Goal: Task Accomplishment & Management: Manage account settings

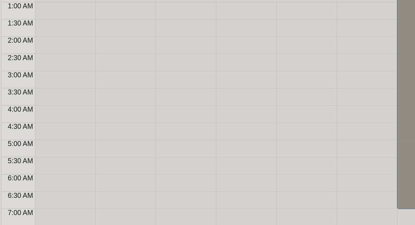
scroll to position [316, 0]
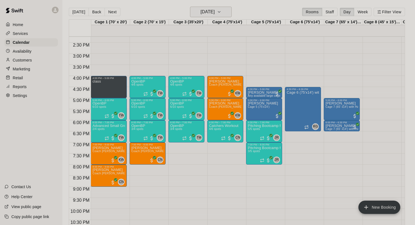
click at [201, 13] on h6 "[DATE]" at bounding box center [208, 12] width 14 height 8
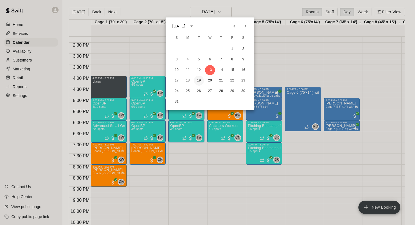
click at [199, 81] on button "19" at bounding box center [199, 81] width 10 height 10
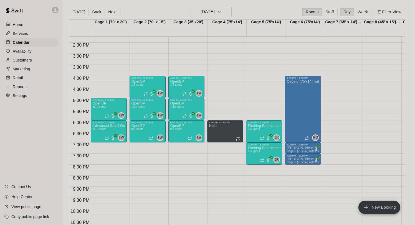
click at [209, 6] on main "[DATE] Back [DATE][DATE] Rooms Staff Day Week Filter View Cage 1 (70' x 20') 19…" at bounding box center [238, 117] width 353 height 234
click at [208, 14] on h6 "[DATE]" at bounding box center [208, 12] width 14 height 8
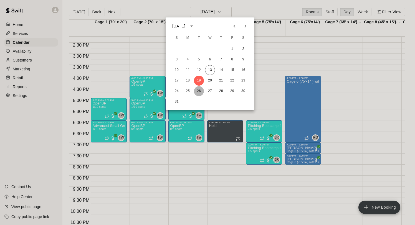
click at [200, 91] on button "26" at bounding box center [199, 91] width 10 height 10
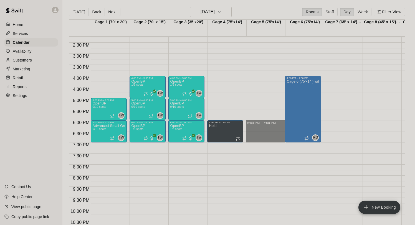
drag, startPoint x: 254, startPoint y: 122, endPoint x: 254, endPoint y: 140, distance: 17.5
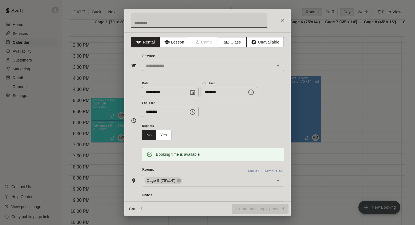
click at [241, 42] on button "Class" at bounding box center [232, 42] width 29 height 10
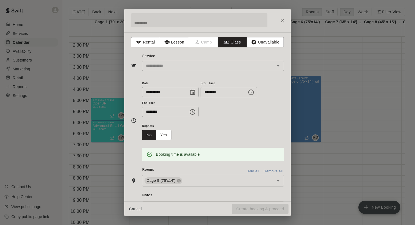
click at [163, 24] on input "text" at bounding box center [199, 20] width 137 height 15
type input "*"
click at [172, 63] on input "text" at bounding box center [209, 65] width 130 height 7
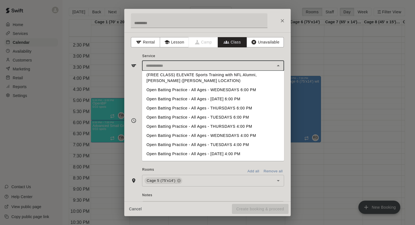
scroll to position [0, 0]
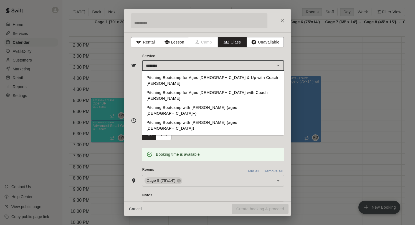
click at [183, 88] on li "Pitching Bootcamp for Ages [DEMOGRAPHIC_DATA] with Coach [PERSON_NAME]" at bounding box center [213, 95] width 142 height 15
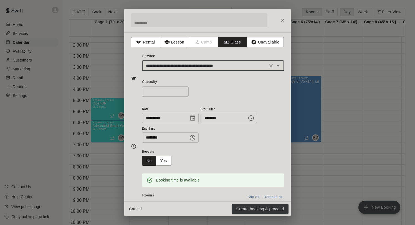
type input "**********"
click at [161, 25] on input "text" at bounding box center [199, 20] width 137 height 15
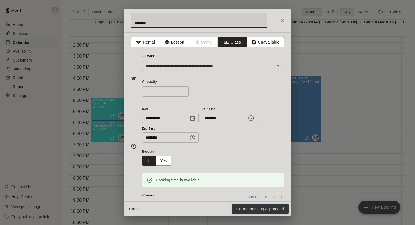
type input "********"
click at [184, 91] on input "*" at bounding box center [165, 92] width 47 height 10
type input "*"
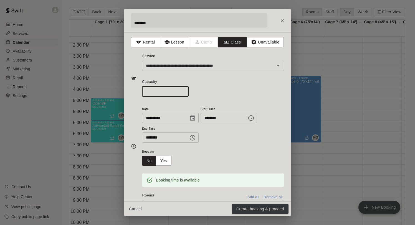
click at [184, 91] on input "*" at bounding box center [165, 92] width 47 height 10
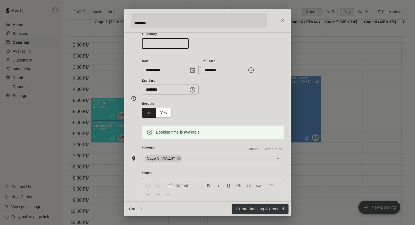
scroll to position [55, 0]
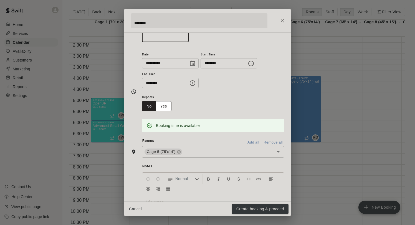
click at [163, 109] on button "Yes" at bounding box center [164, 106] width 16 height 10
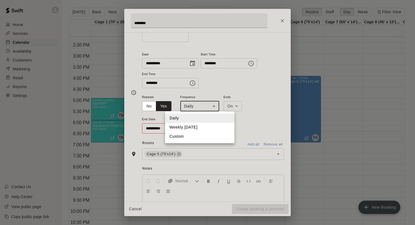
click at [200, 109] on body "Home Services Calendar Availability Customers Marketing Retail Reports Settings…" at bounding box center [207, 117] width 415 height 234
click at [203, 125] on li "Weekly [DATE]" at bounding box center [199, 127] width 69 height 9
type input "******"
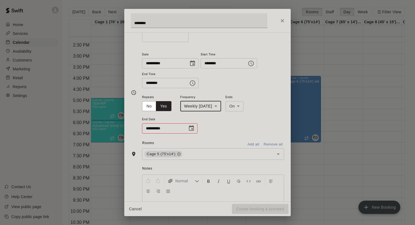
click at [189, 127] on icon "Choose date" at bounding box center [191, 128] width 5 height 6
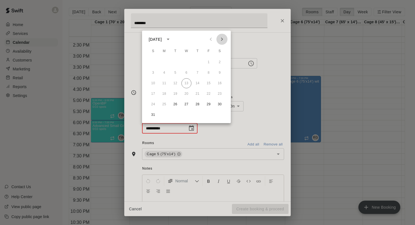
click at [220, 40] on icon "Next month" at bounding box center [222, 39] width 7 height 7
click at [177, 104] on button "25" at bounding box center [175, 105] width 10 height 10
type input "**********"
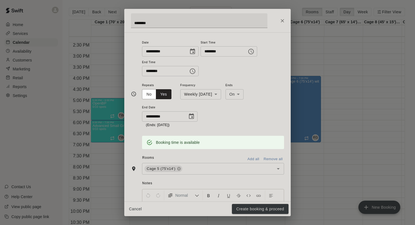
scroll to position [129, 0]
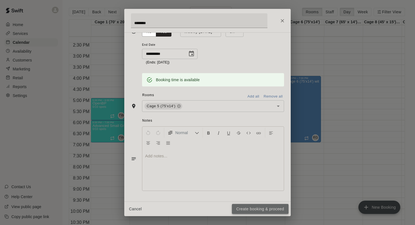
click at [254, 209] on button "Create booking & proceed" at bounding box center [260, 209] width 57 height 10
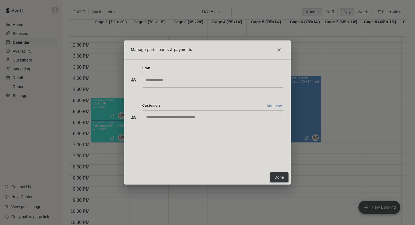
click at [176, 82] on input "Search staff" at bounding box center [213, 80] width 137 height 10
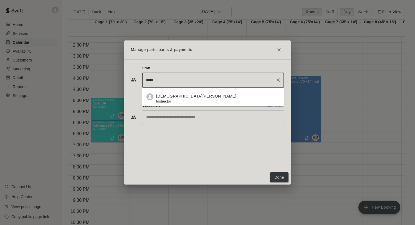
drag, startPoint x: 185, startPoint y: 81, endPoint x: 130, endPoint y: 75, distance: 55.2
click at [130, 75] on div "Staff ***** ​ [DEMOGRAPHIC_DATA][PERSON_NAME] Instructor Customers Add new ​" at bounding box center [207, 114] width 167 height 111
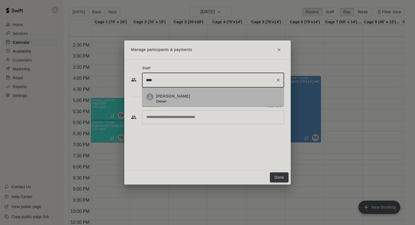
click at [178, 97] on div "[PERSON_NAME] Owner" at bounding box center [218, 99] width 124 height 11
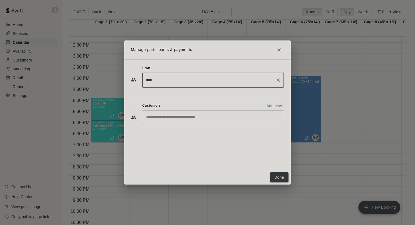
type input "****"
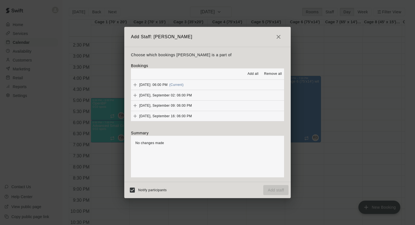
click at [257, 72] on span "Add all" at bounding box center [253, 74] width 11 height 6
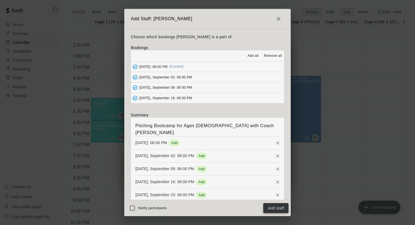
click at [283, 213] on button "Add staff" at bounding box center [275, 208] width 25 height 10
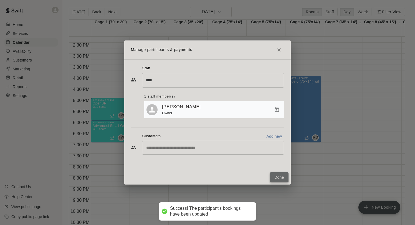
click at [280, 177] on button "Done" at bounding box center [279, 178] width 19 height 10
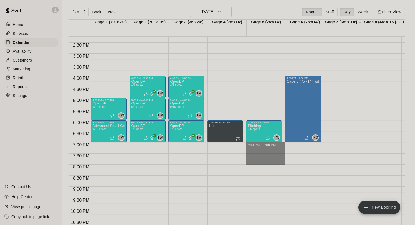
drag, startPoint x: 255, startPoint y: 145, endPoint x: 255, endPoint y: 162, distance: 16.7
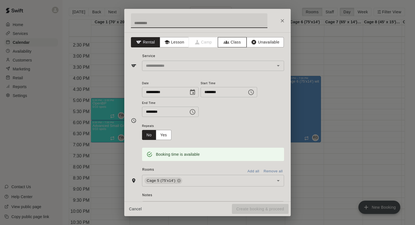
click at [223, 44] on button "Class" at bounding box center [232, 42] width 29 height 10
click at [157, 24] on input "text" at bounding box center [199, 20] width 137 height 15
type input "**********"
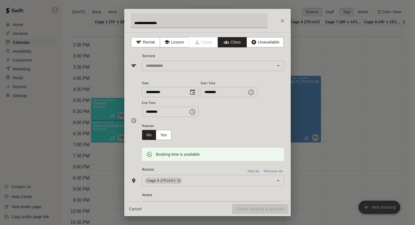
click at [158, 60] on div "Service ​" at bounding box center [207, 61] width 153 height 19
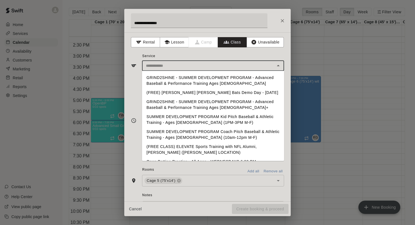
click at [159, 65] on input "text" at bounding box center [209, 65] width 130 height 7
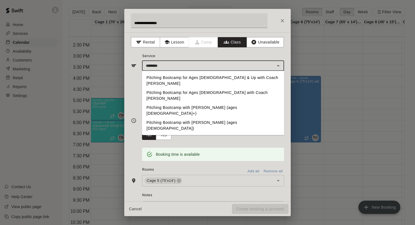
click at [191, 77] on li "Pitching Bootcamp for Ages [DEMOGRAPHIC_DATA] & Up with Coach [PERSON_NAME]" at bounding box center [213, 80] width 142 height 15
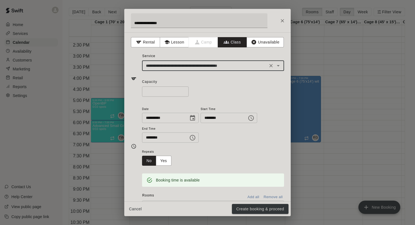
type input "**********"
click at [185, 90] on input "*" at bounding box center [165, 92] width 47 height 10
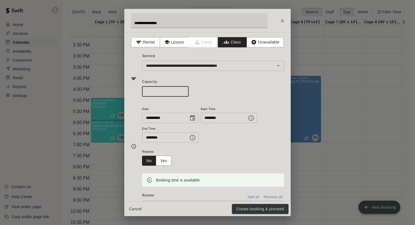
click at [185, 90] on input "*" at bounding box center [165, 92] width 47 height 10
type input "*"
click at [185, 90] on input "*" at bounding box center [165, 92] width 47 height 10
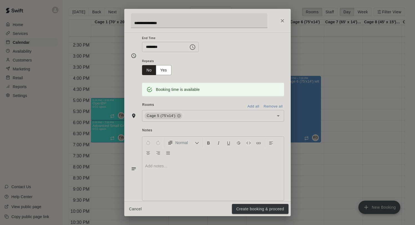
scroll to position [93, 0]
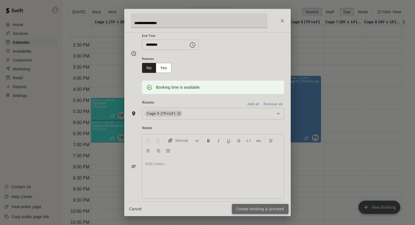
click at [259, 211] on button "Create booking & proceed" at bounding box center [260, 209] width 57 height 10
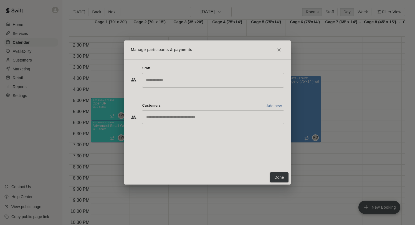
click at [169, 79] on input "Search staff" at bounding box center [213, 80] width 137 height 10
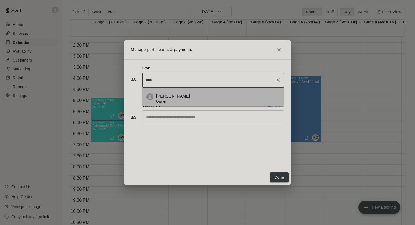
click at [179, 98] on div "[PERSON_NAME] Owner" at bounding box center [218, 99] width 124 height 11
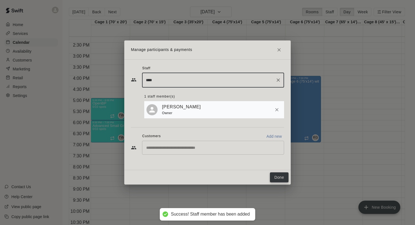
type input "****"
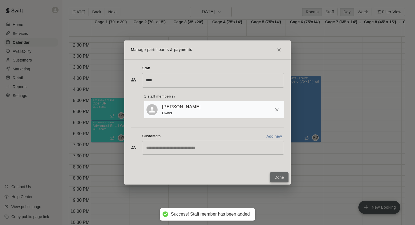
click at [281, 177] on button "Done" at bounding box center [279, 178] width 19 height 10
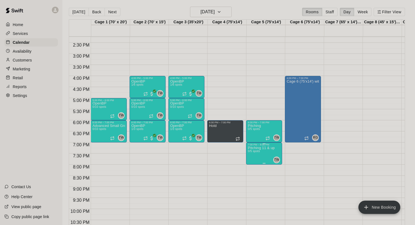
click at [255, 178] on icon "delete" at bounding box center [253, 178] width 7 height 7
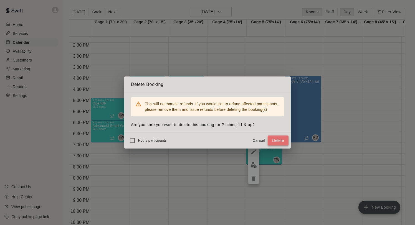
click at [283, 141] on button "Delete" at bounding box center [278, 141] width 21 height 10
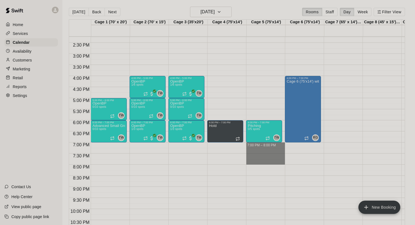
drag, startPoint x: 258, startPoint y: 145, endPoint x: 258, endPoint y: 164, distance: 18.9
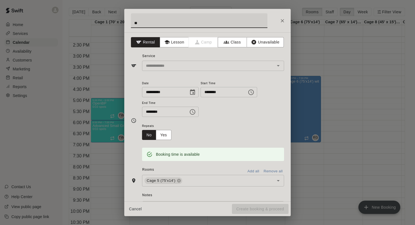
type input "*"
type input "**********"
click at [182, 43] on button "Lesson" at bounding box center [174, 42] width 29 height 10
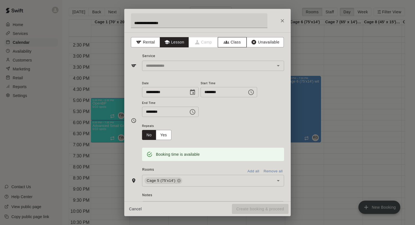
click at [233, 44] on button "Class" at bounding box center [232, 42] width 29 height 10
click at [186, 74] on div "**********" at bounding box center [207, 116] width 167 height 169
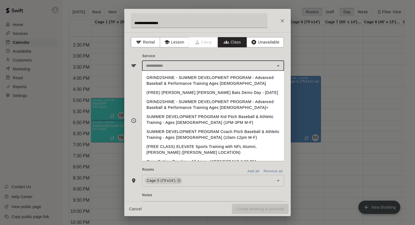
click at [182, 68] on input "text" at bounding box center [209, 65] width 130 height 7
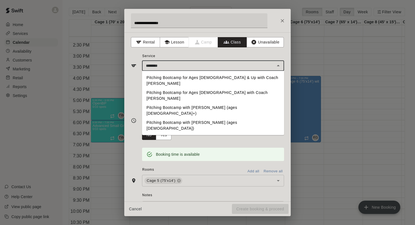
click at [197, 80] on li "Pitching Bootcamp for Ages [DEMOGRAPHIC_DATA] & Up with Coach [PERSON_NAME]" at bounding box center [213, 80] width 142 height 15
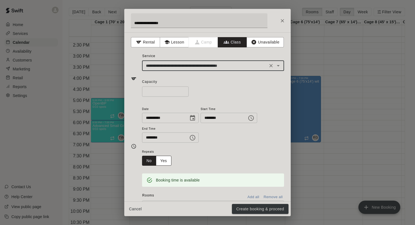
type input "**********"
click at [167, 159] on button "Yes" at bounding box center [164, 161] width 16 height 10
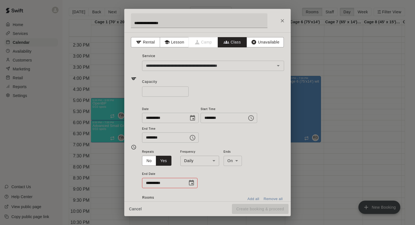
click at [195, 162] on body "Home Services Calendar Availability Customers Marketing Retail Reports Settings…" at bounding box center [207, 117] width 415 height 234
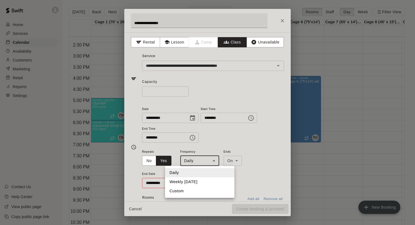
click at [196, 185] on li "Weekly [DATE]" at bounding box center [199, 182] width 69 height 9
type input "******"
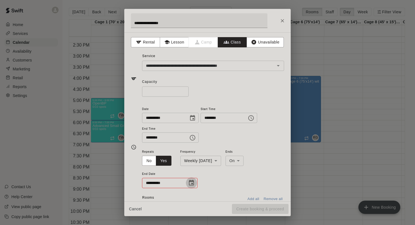
click at [190, 185] on icon "Choose date" at bounding box center [191, 183] width 5 height 6
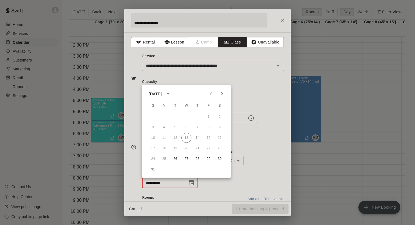
click at [223, 93] on icon "Next month" at bounding box center [222, 94] width 7 height 7
click at [174, 158] on button "30" at bounding box center [175, 159] width 10 height 10
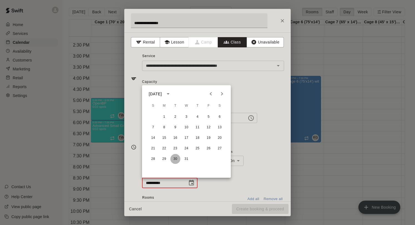
type input "**********"
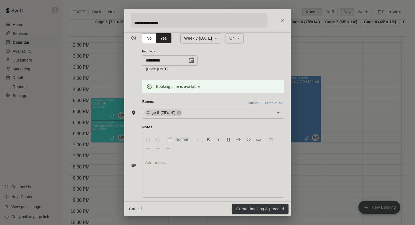
scroll to position [126, 0]
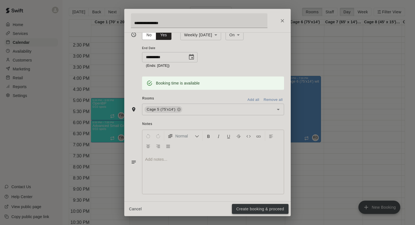
click at [258, 209] on button "Create booking & proceed" at bounding box center [260, 209] width 57 height 10
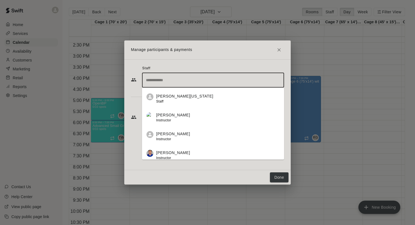
click at [197, 83] on input "Search staff" at bounding box center [213, 80] width 137 height 10
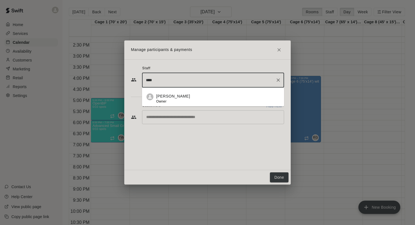
click at [192, 100] on div "[PERSON_NAME] Owner" at bounding box center [218, 99] width 124 height 11
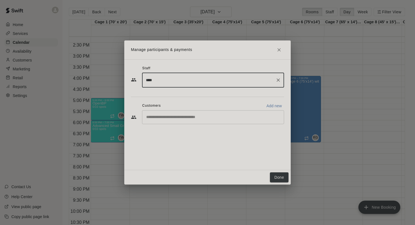
type input "****"
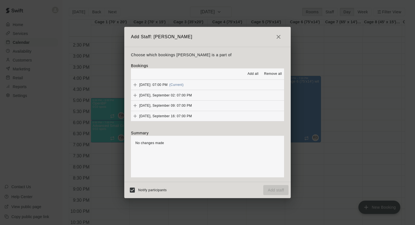
click at [255, 74] on span "Add all" at bounding box center [253, 74] width 11 height 6
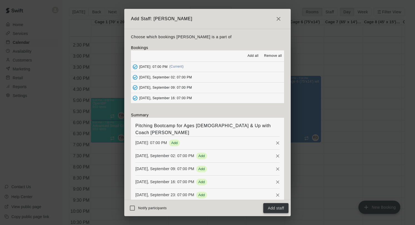
click at [268, 208] on button "Add staff" at bounding box center [275, 208] width 25 height 10
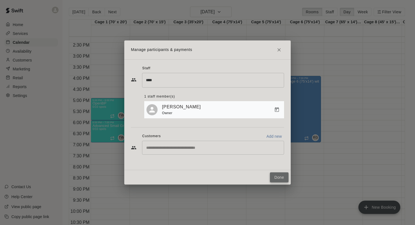
click at [280, 175] on button "Done" at bounding box center [279, 178] width 19 height 10
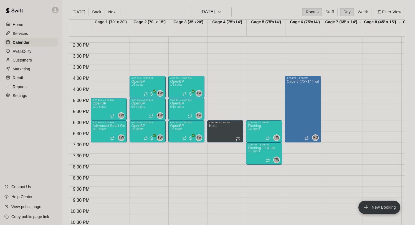
click at [23, 30] on div "Services" at bounding box center [31, 33] width 54 height 8
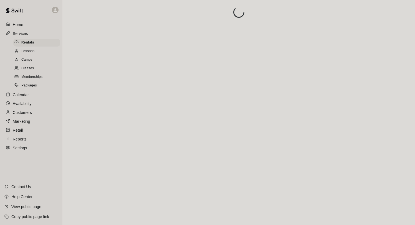
click at [32, 68] on span "Classes" at bounding box center [27, 69] width 12 height 6
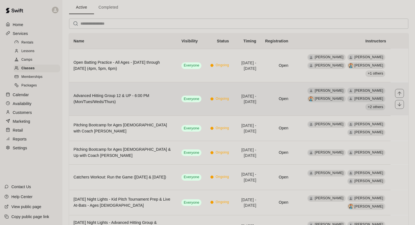
scroll to position [29, 0]
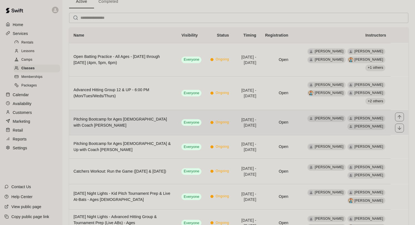
click at [153, 124] on h6 "Pitching Bootcamp for Ages [DEMOGRAPHIC_DATA] with Coach [PERSON_NAME]" at bounding box center [123, 123] width 99 height 12
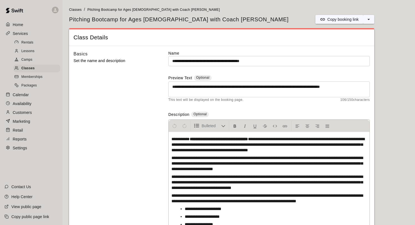
scroll to position [2, 0]
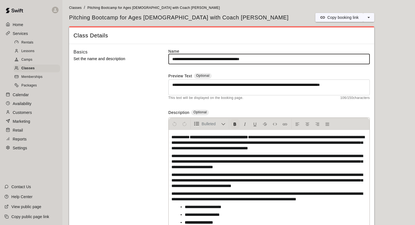
drag, startPoint x: 273, startPoint y: 59, endPoint x: 235, endPoint y: 58, distance: 37.8
click at [235, 58] on input "**********" at bounding box center [269, 59] width 202 height 10
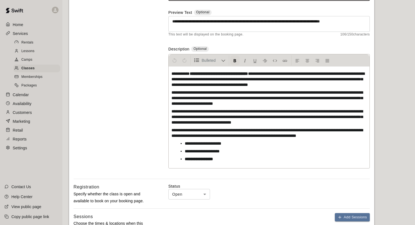
scroll to position [0, 0]
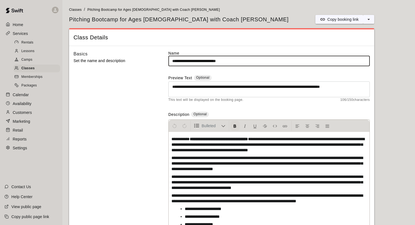
type input "**********"
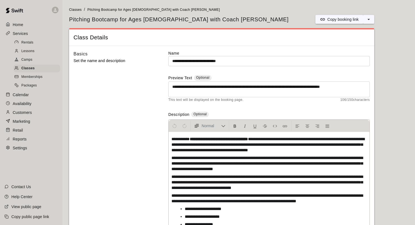
click at [172, 139] on span "**********" at bounding box center [181, 139] width 18 height 4
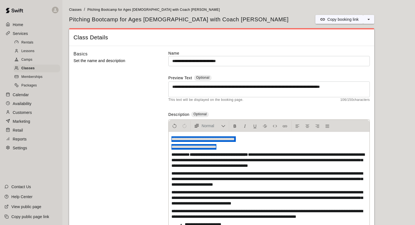
drag, startPoint x: 232, startPoint y: 147, endPoint x: 149, endPoint y: 125, distance: 86.6
click at [148, 125] on div "**********" at bounding box center [222, 156] width 296 height 210
click at [236, 150] on p "**********" at bounding box center [269, 147] width 195 height 6
drag, startPoint x: 240, startPoint y: 148, endPoint x: 164, endPoint y: 131, distance: 77.4
click at [164, 131] on div "**********" at bounding box center [222, 156] width 296 height 210
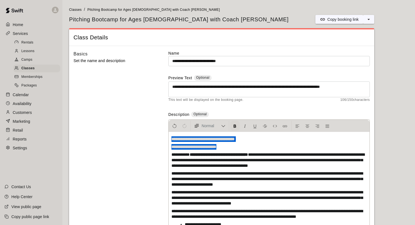
copy div "**********"
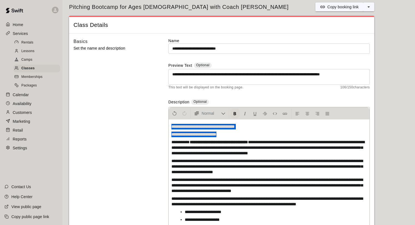
scroll to position [17, 0]
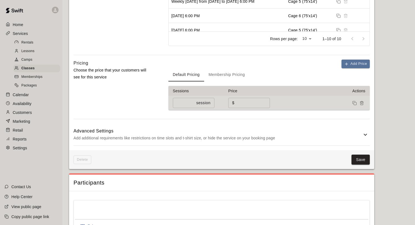
scroll to position [393, 0]
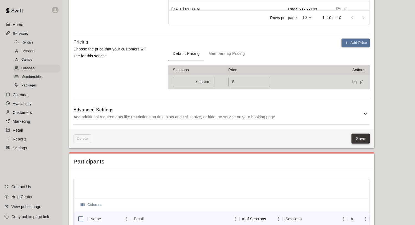
click at [361, 140] on button "Save" at bounding box center [361, 139] width 18 height 10
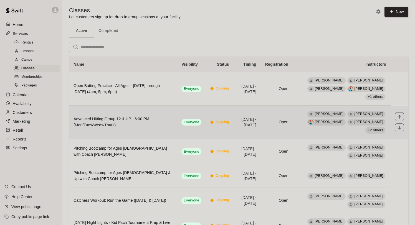
scroll to position [4, 0]
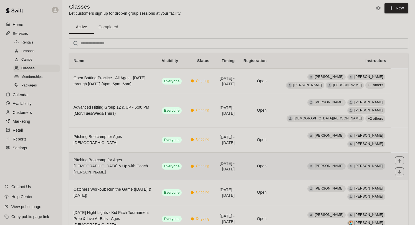
click at [146, 170] on h6 "Pitching Bootcamp for Ages [DEMOGRAPHIC_DATA] & Up with Coach [PERSON_NAME]" at bounding box center [113, 166] width 79 height 18
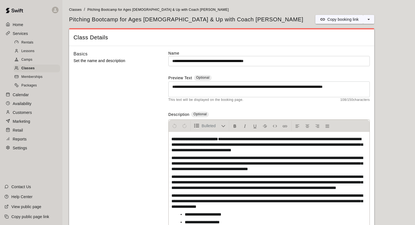
scroll to position [13, 0]
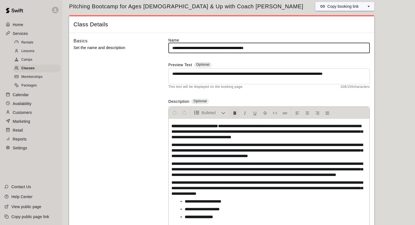
drag, startPoint x: 281, startPoint y: 48, endPoint x: 244, endPoint y: 47, distance: 37.2
click at [244, 47] on input "**********" at bounding box center [269, 48] width 202 height 10
click at [172, 125] on strong "**********" at bounding box center [195, 126] width 47 height 4
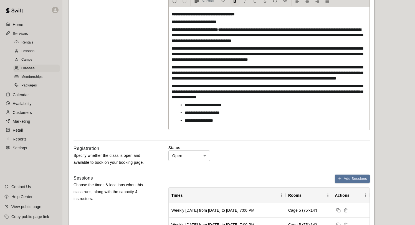
scroll to position [0, 0]
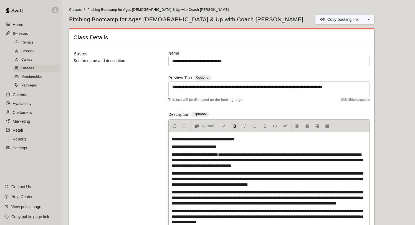
click at [264, 59] on input "**********" at bounding box center [269, 61] width 202 height 10
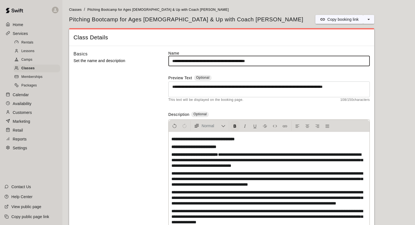
drag, startPoint x: 280, startPoint y: 61, endPoint x: 241, endPoint y: 62, distance: 38.1
click at [241, 62] on input "**********" at bounding box center [269, 61] width 202 height 10
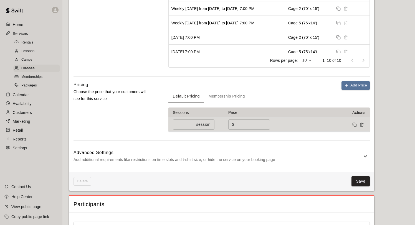
scroll to position [412, 0]
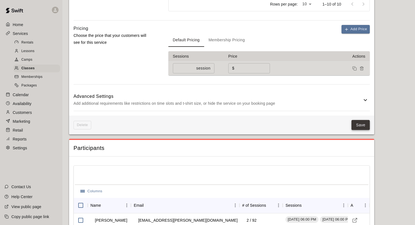
type input "**********"
click at [365, 130] on button "Save" at bounding box center [361, 125] width 18 height 10
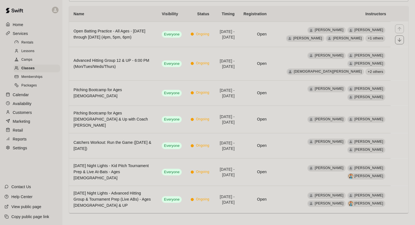
scroll to position [53, 0]
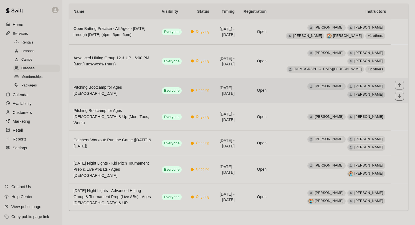
click at [140, 95] on th "Pitching Bootcamp for Ages [DEMOGRAPHIC_DATA]" at bounding box center [113, 90] width 88 height 25
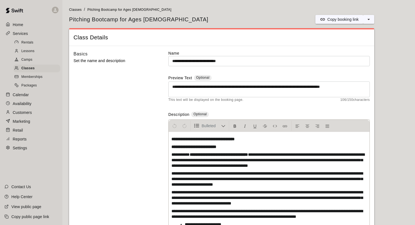
scroll to position [17, 0]
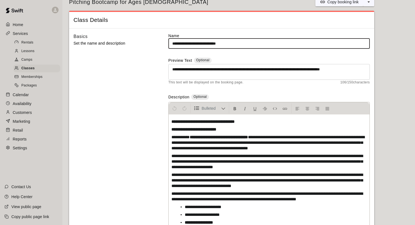
click at [253, 44] on input "**********" at bounding box center [269, 44] width 202 height 10
paste input "**********"
click at [234, 43] on input "**********" at bounding box center [269, 44] width 202 height 10
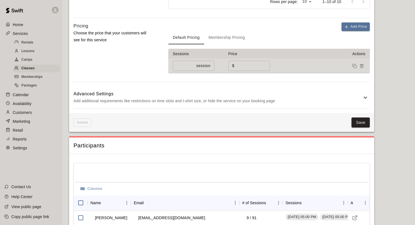
scroll to position [415, 0]
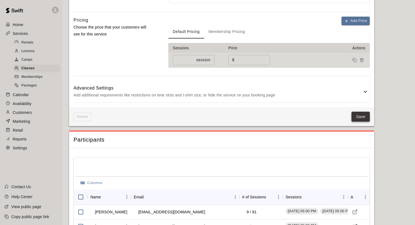
type input "**********"
click at [359, 115] on button "Save" at bounding box center [361, 117] width 18 height 10
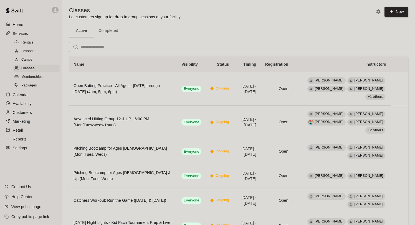
click at [17, 99] on div "Calendar" at bounding box center [31, 95] width 54 height 8
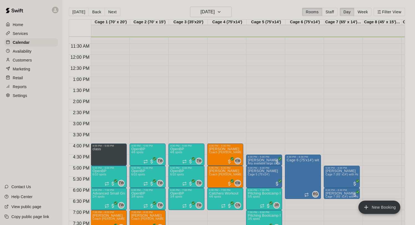
scroll to position [260, 0]
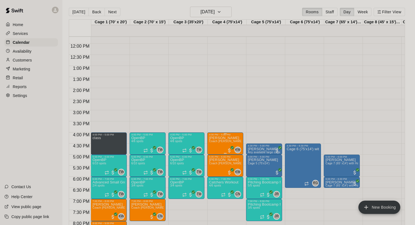
click at [213, 157] on img "edit" at bounding box center [215, 155] width 6 height 6
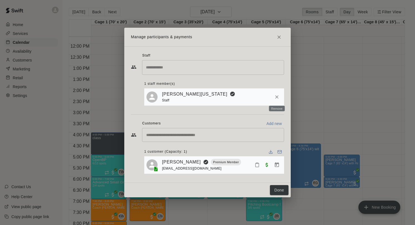
click at [278, 97] on icon "Remove" at bounding box center [276, 96] width 3 height 3
click at [277, 97] on icon "Remove" at bounding box center [276, 96] width 3 height 3
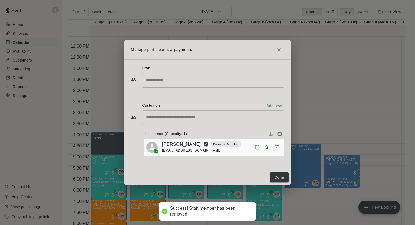
click at [163, 81] on input "Search staff" at bounding box center [213, 80] width 137 height 10
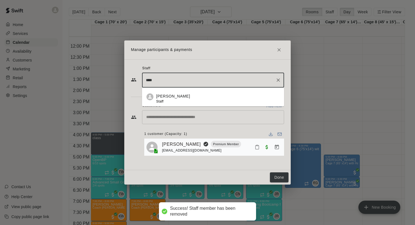
click at [168, 95] on p "[PERSON_NAME]" at bounding box center [173, 97] width 34 height 6
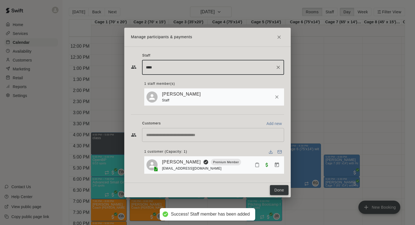
type input "****"
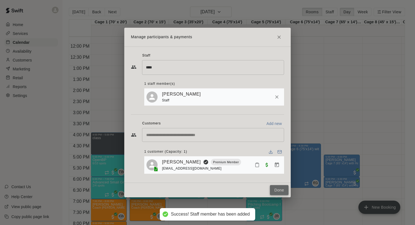
click at [278, 192] on button "Done" at bounding box center [279, 190] width 19 height 10
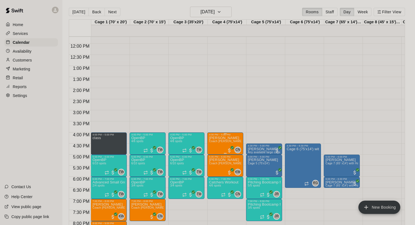
click at [227, 136] on div "4:00 PM – 5:00 PM" at bounding box center [225, 135] width 33 height 3
click at [214, 150] on img "edit" at bounding box center [215, 152] width 6 height 6
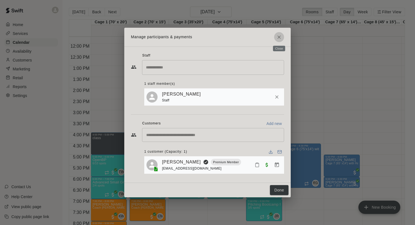
click at [279, 35] on icon "Close" at bounding box center [279, 37] width 6 height 6
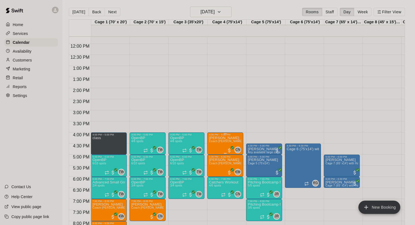
click at [214, 142] on icon "edit" at bounding box center [214, 142] width 5 height 5
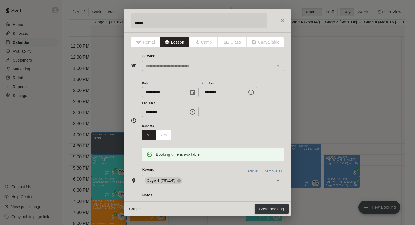
click at [221, 23] on input "******" at bounding box center [199, 20] width 137 height 15
type input "**********"
click at [268, 211] on button "Save booking" at bounding box center [272, 209] width 34 height 10
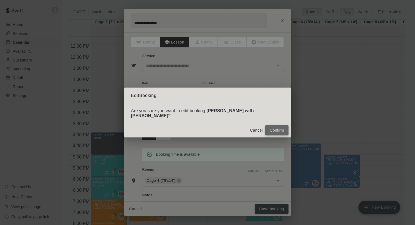
click at [275, 126] on button "Confirm" at bounding box center [276, 130] width 23 height 10
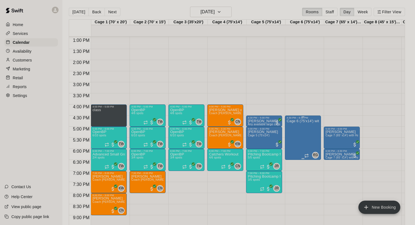
scroll to position [288, 0]
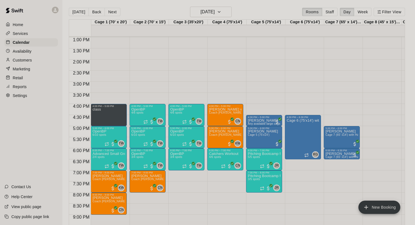
click at [21, 99] on div "Settings" at bounding box center [31, 96] width 54 height 8
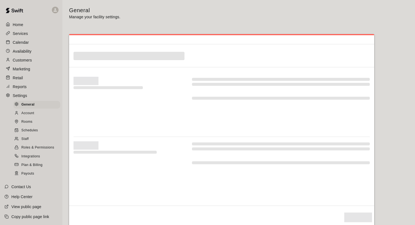
select select "**"
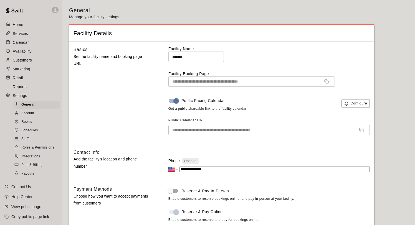
scroll to position [1054, 0]
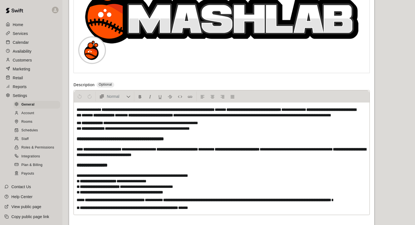
click at [26, 142] on div "Staff" at bounding box center [36, 139] width 47 height 8
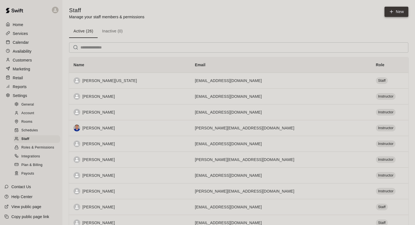
click at [393, 16] on link "New" at bounding box center [397, 12] width 24 height 10
select select "**"
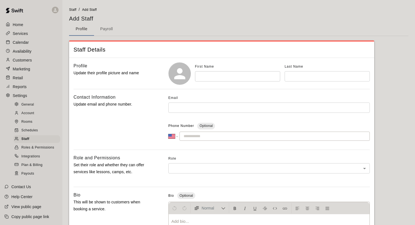
click at [218, 75] on input "text" at bounding box center [237, 76] width 85 height 10
type input "*****"
type input "******"
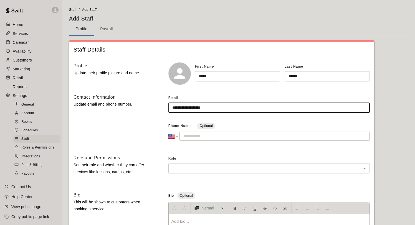
type input "**********"
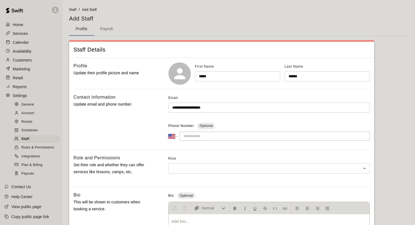
click at [197, 134] on input "tel" at bounding box center [275, 136] width 190 height 9
type input "**********"
click at [243, 172] on body "**********" at bounding box center [207, 182] width 415 height 364
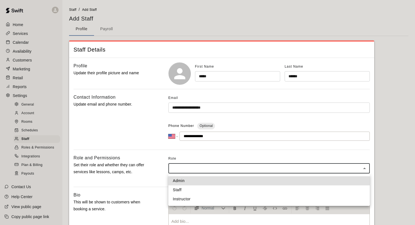
click at [198, 200] on li "Instructor" at bounding box center [269, 199] width 202 height 9
type input "**********"
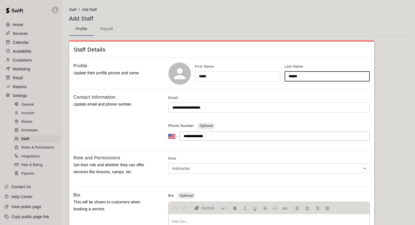
click at [320, 77] on input "******" at bounding box center [327, 76] width 85 height 10
type input "**********"
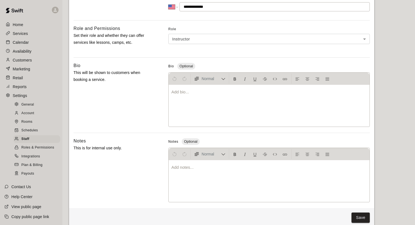
scroll to position [139, 0]
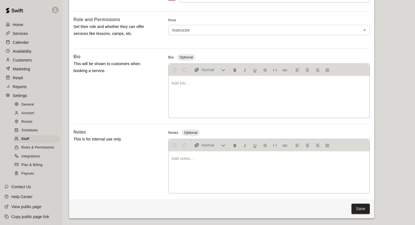
click at [208, 96] on div at bounding box center [269, 97] width 201 height 42
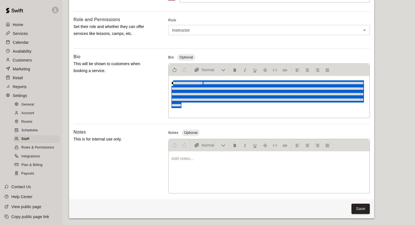
drag, startPoint x: 319, startPoint y: 107, endPoint x: 173, endPoint y: 82, distance: 148.2
click at [173, 82] on p "**********" at bounding box center [269, 94] width 195 height 28
click at [360, 208] on button "Save" at bounding box center [361, 209] width 18 height 10
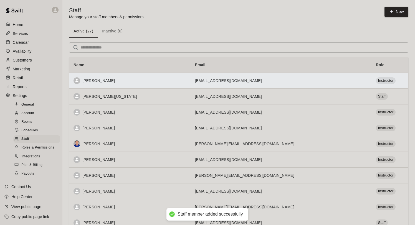
click at [163, 80] on div "[PERSON_NAME]" at bounding box center [130, 80] width 112 height 7
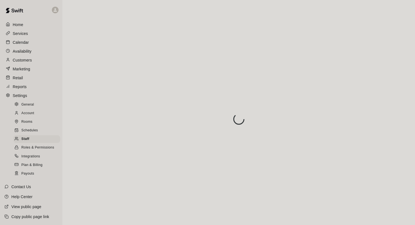
scroll to position [23, 0]
select select "**"
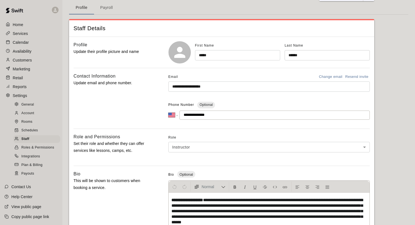
click at [311, 56] on input "******" at bounding box center [327, 55] width 85 height 10
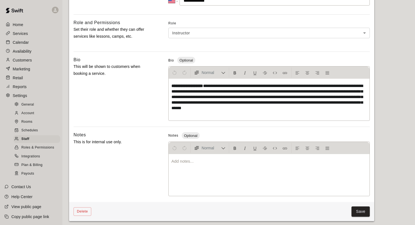
scroll to position [140, 0]
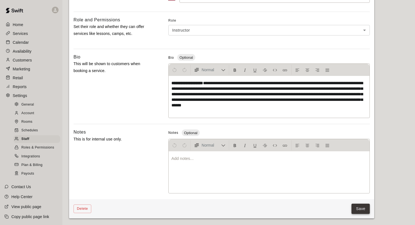
type input "**********"
click at [360, 208] on button "Save" at bounding box center [361, 209] width 18 height 10
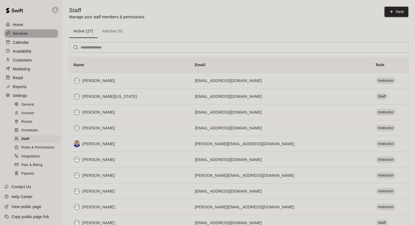
click at [27, 32] on p "Services" at bounding box center [20, 34] width 15 height 6
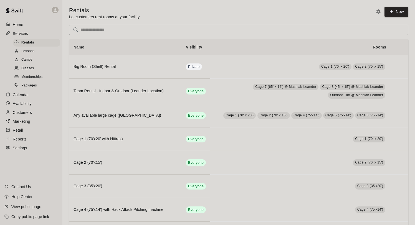
click at [30, 69] on span "Classes" at bounding box center [27, 69] width 12 height 6
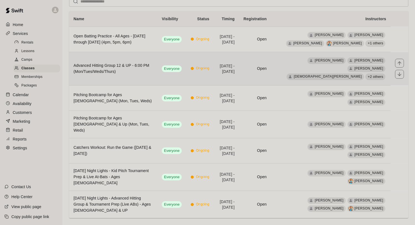
scroll to position [54, 0]
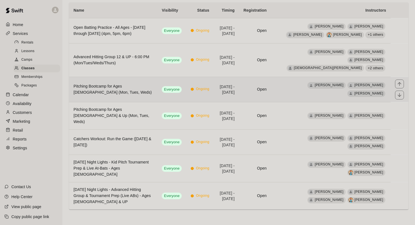
click at [133, 96] on h6 "Pitching Bootcamp for Ages [DEMOGRAPHIC_DATA] (Mon, Tues, Weds)" at bounding box center [113, 90] width 79 height 12
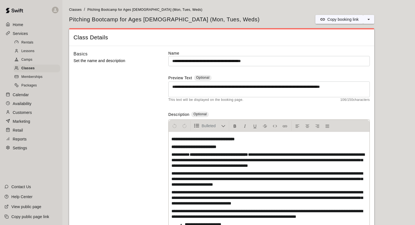
scroll to position [17, 0]
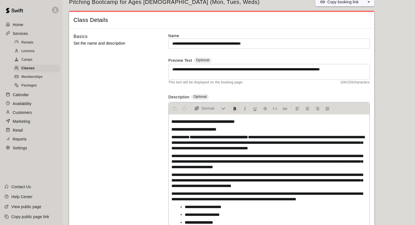
click at [234, 132] on p "**********" at bounding box center [269, 130] width 195 height 6
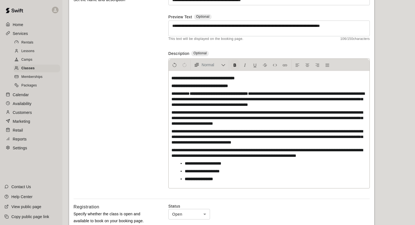
scroll to position [64, 0]
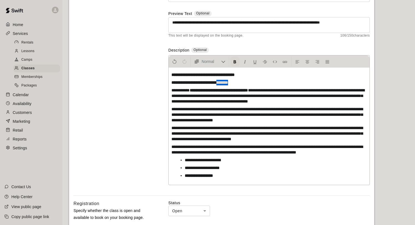
drag, startPoint x: 248, startPoint y: 82, endPoint x: 231, endPoint y: 82, distance: 17.2
click at [231, 82] on p "**********" at bounding box center [269, 83] width 195 height 6
copy strong "*******"
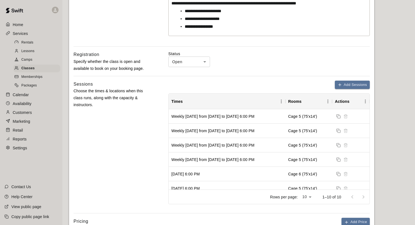
scroll to position [351, 0]
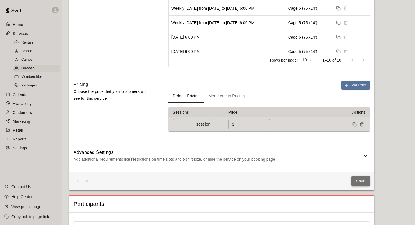
click at [355, 179] on button "Save" at bounding box center [361, 181] width 18 height 10
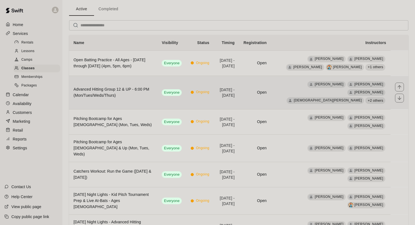
scroll to position [23, 0]
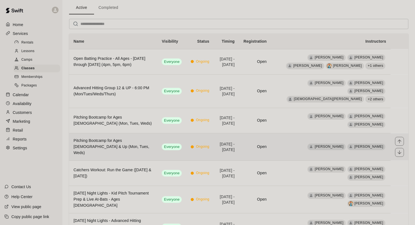
click at [130, 147] on th "Pitching Bootcamp for Ages [DEMOGRAPHIC_DATA] & Up (Mon, Tues, Weds)" at bounding box center [113, 147] width 88 height 27
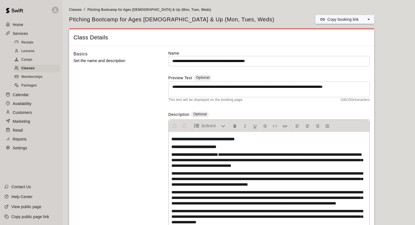
scroll to position [29, 0]
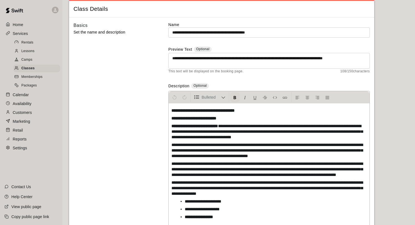
click at [243, 116] on p "**********" at bounding box center [269, 119] width 195 height 6
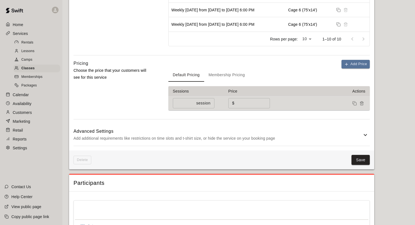
scroll to position [380, 0]
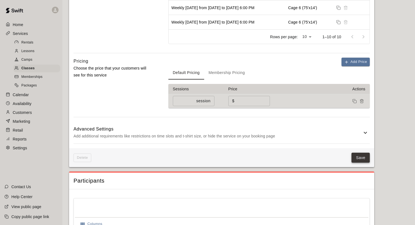
click at [356, 163] on button "Save" at bounding box center [361, 158] width 18 height 10
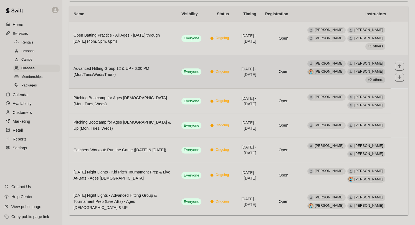
scroll to position [54, 0]
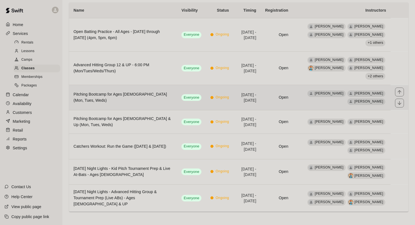
click at [150, 95] on h6 "Pitching Bootcamp for Ages [DEMOGRAPHIC_DATA] (Mon, Tues, Weds)" at bounding box center [123, 98] width 99 height 12
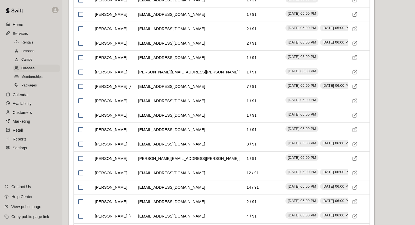
scroll to position [1223, 0]
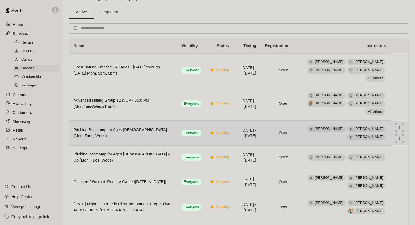
scroll to position [20, 0]
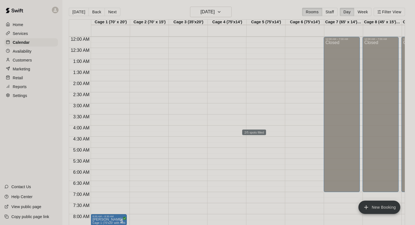
scroll to position [322, 0]
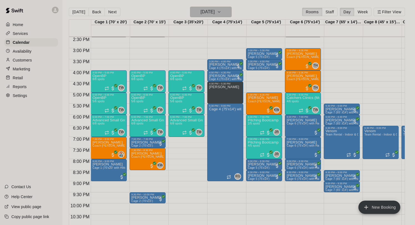
click at [205, 12] on h6 "Monday Aug 11" at bounding box center [208, 12] width 14 height 8
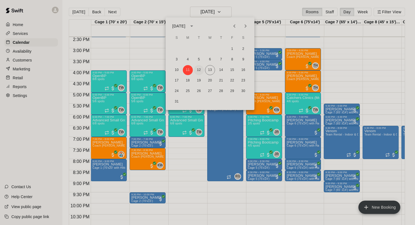
click at [201, 69] on button "12" at bounding box center [199, 70] width 10 height 10
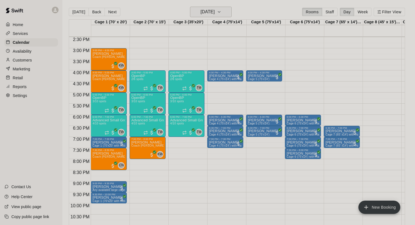
click at [209, 12] on h6 "Tuesday Aug 12" at bounding box center [208, 12] width 14 height 8
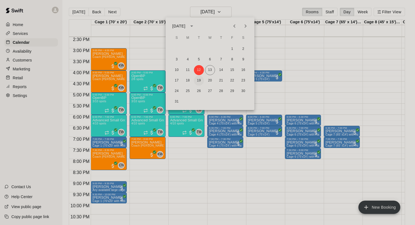
click at [198, 80] on button "19" at bounding box center [199, 81] width 10 height 10
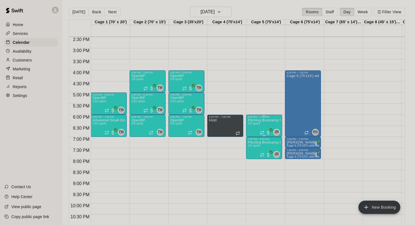
click at [265, 120] on p "Pitching Bootcamp for Ages [DEMOGRAPHIC_DATA] with Coach [PERSON_NAME]" at bounding box center [264, 120] width 33 height 0
click at [255, 138] on img "edit" at bounding box center [254, 139] width 6 height 6
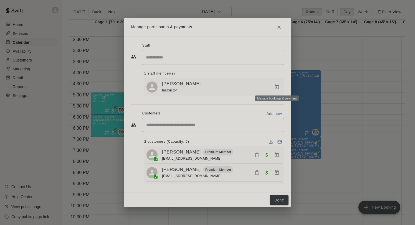
click at [279, 86] on icon "Manage bookings & payment" at bounding box center [277, 87] width 6 height 6
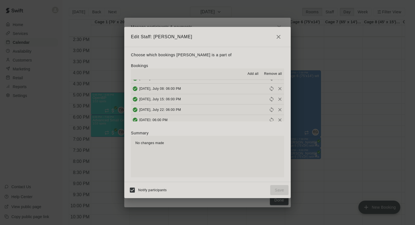
scroll to position [105, 0]
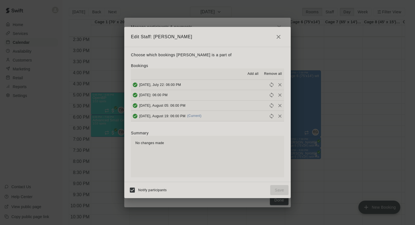
click at [268, 74] on span "Remove all" at bounding box center [273, 74] width 18 height 6
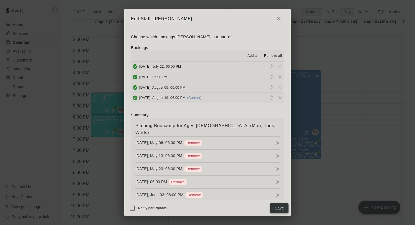
click at [278, 208] on button "Save" at bounding box center [279, 208] width 18 height 10
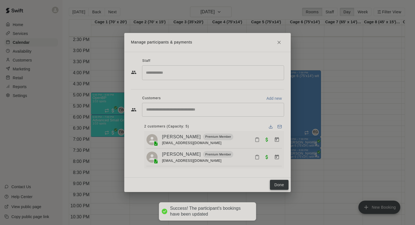
click at [279, 186] on button "Done" at bounding box center [279, 185] width 19 height 10
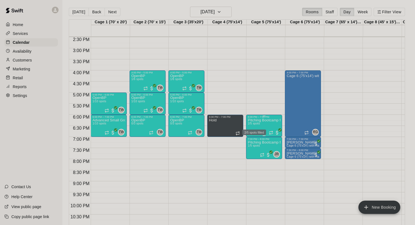
click at [256, 124] on span "2/5 spots" at bounding box center [254, 123] width 12 height 3
click at [254, 140] on img "edit" at bounding box center [254, 141] width 6 height 6
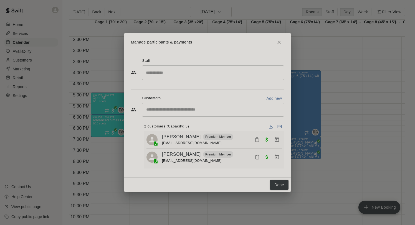
click at [166, 71] on input "Search staff" at bounding box center [213, 73] width 137 height 10
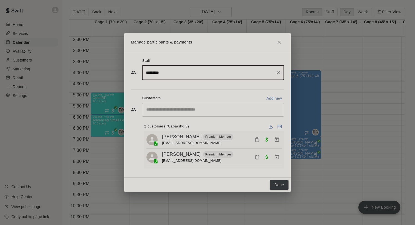
type input "*********"
click at [279, 41] on icon "Close" at bounding box center [279, 42] width 3 height 3
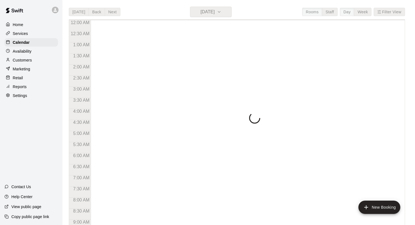
scroll to position [251, 0]
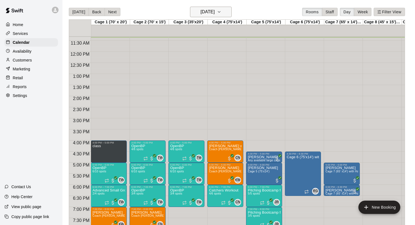
click at [215, 12] on h6 "[DATE]" at bounding box center [208, 12] width 14 height 8
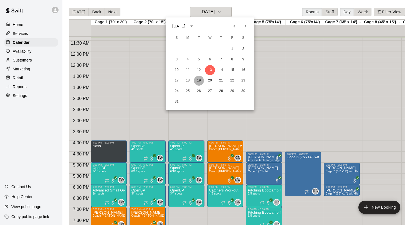
click at [197, 79] on button "19" at bounding box center [199, 81] width 10 height 10
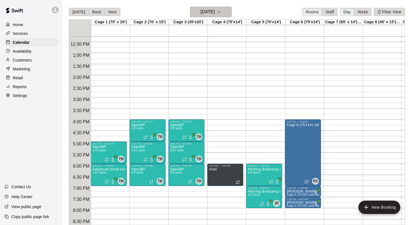
scroll to position [274, 0]
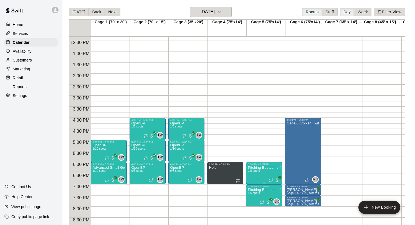
click at [259, 172] on span "2/5 spots" at bounding box center [254, 171] width 12 height 3
click at [255, 188] on img "edit" at bounding box center [254, 189] width 6 height 6
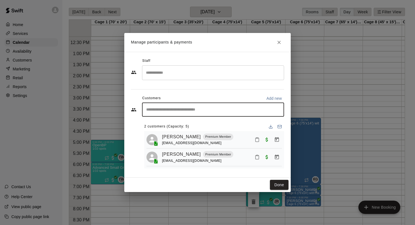
click at [173, 109] on input "Start typing to search customers..." at bounding box center [213, 110] width 137 height 6
click at [157, 72] on input "Search staff" at bounding box center [213, 73] width 137 height 10
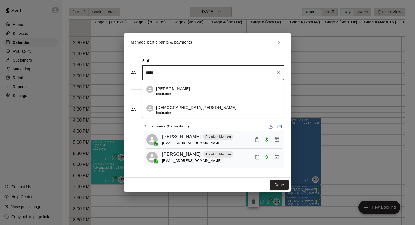
click at [185, 89] on p "[PERSON_NAME]" at bounding box center [173, 89] width 34 height 6
type input "*****"
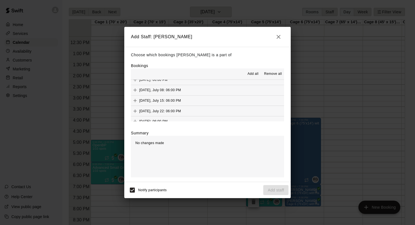
scroll to position [105, 0]
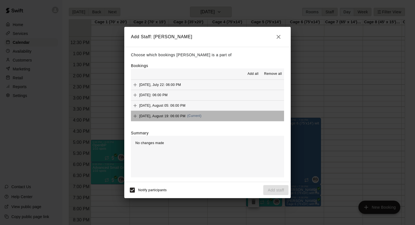
click at [177, 117] on span "Tuesday, August 19: 06:00 PM" at bounding box center [162, 116] width 46 height 4
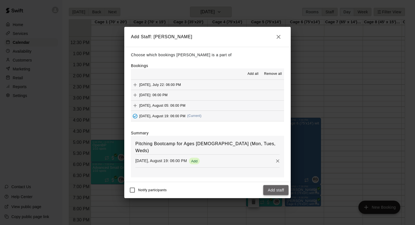
click at [278, 190] on button "Add staff" at bounding box center [275, 190] width 25 height 10
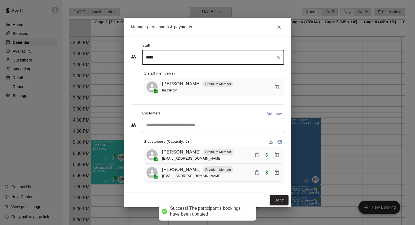
click at [278, 202] on button "Done" at bounding box center [279, 200] width 19 height 10
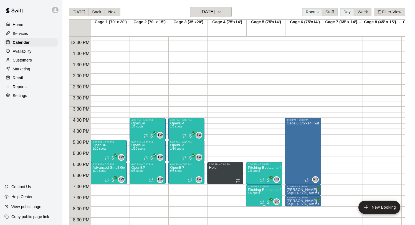
click at [260, 195] on body "Success! The participant's bookings have been updated Home Services Calendar Av…" at bounding box center [207, 117] width 415 height 234
click at [254, 193] on span "1/5 spots" at bounding box center [254, 193] width 12 height 3
click at [252, 201] on img "edit" at bounding box center [254, 202] width 6 height 6
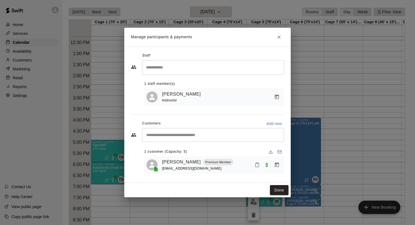
click at [276, 95] on icon "Manage bookings & payment" at bounding box center [277, 97] width 4 height 5
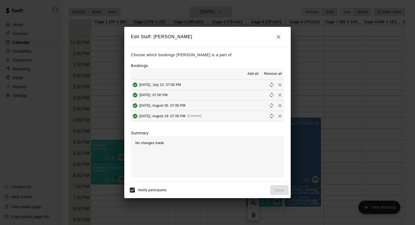
click at [278, 114] on icon "Remove" at bounding box center [280, 117] width 6 height 6
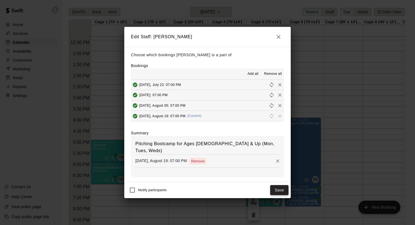
click at [281, 190] on button "Save" at bounding box center [279, 190] width 18 height 10
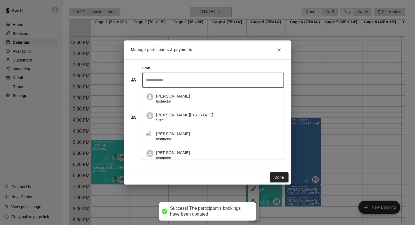
click at [177, 75] on input "Search staff" at bounding box center [213, 80] width 137 height 10
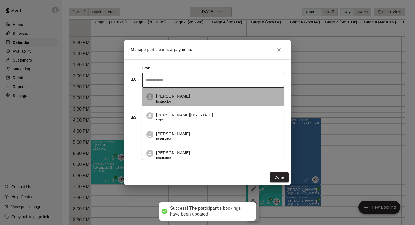
click at [179, 92] on li "Chris Balcom-Miller Instructor" at bounding box center [213, 97] width 142 height 19
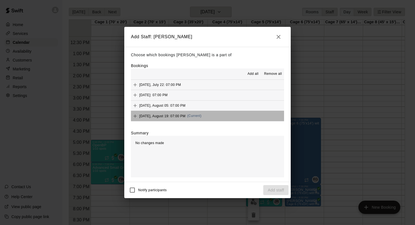
click at [183, 114] on div "Tuesday, August 19: 07:00 PM (Current)" at bounding box center [166, 116] width 70 height 8
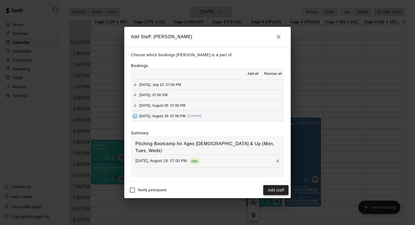
click at [270, 188] on button "Add staff" at bounding box center [275, 190] width 25 height 10
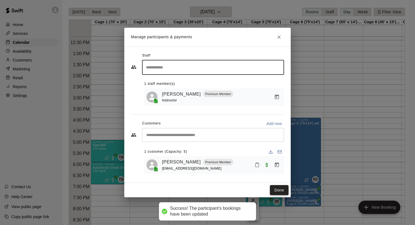
click at [281, 191] on button "Done" at bounding box center [279, 190] width 19 height 10
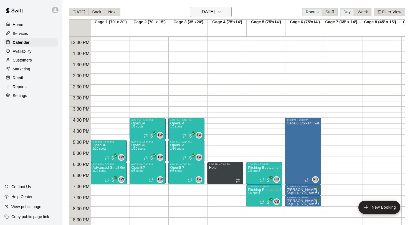
click at [203, 13] on h6 "[DATE]" at bounding box center [208, 12] width 14 height 8
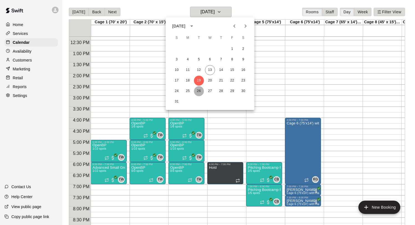
click at [197, 92] on button "26" at bounding box center [199, 91] width 10 height 10
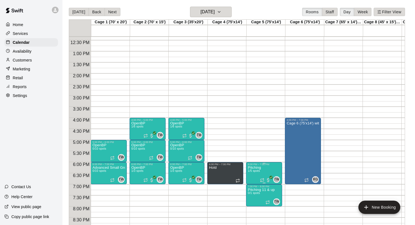
click at [253, 183] on img "edit" at bounding box center [254, 185] width 6 height 6
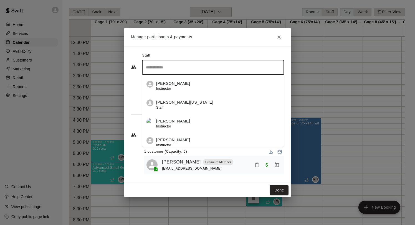
click at [178, 65] on input "Search staff" at bounding box center [213, 68] width 137 height 10
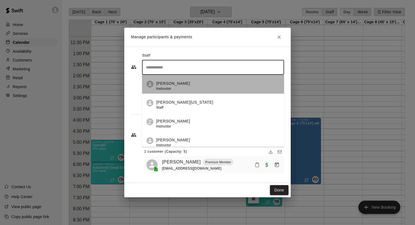
click at [182, 85] on p "[PERSON_NAME]" at bounding box center [173, 84] width 34 height 6
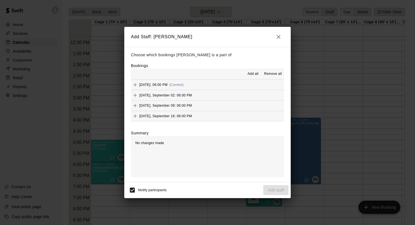
click at [257, 70] on button "Add all" at bounding box center [253, 74] width 18 height 9
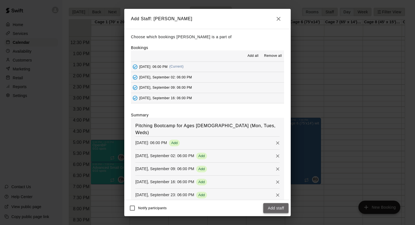
click at [280, 208] on button "Add staff" at bounding box center [275, 208] width 25 height 10
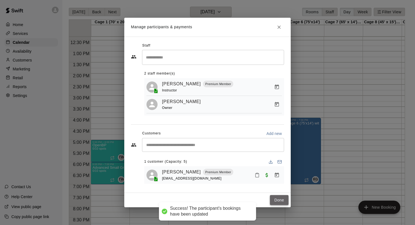
click at [278, 198] on button "Done" at bounding box center [279, 200] width 19 height 10
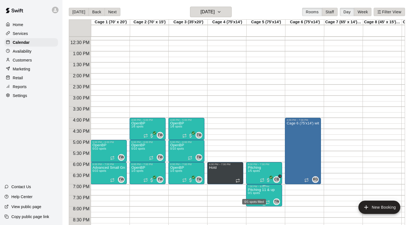
click at [260, 194] on span "0/1 spots" at bounding box center [254, 193] width 12 height 3
click at [253, 200] on img "edit" at bounding box center [254, 202] width 6 height 6
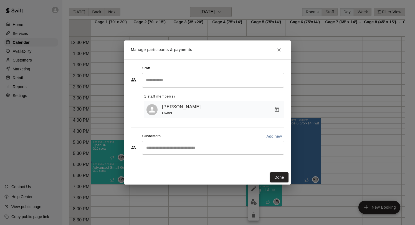
click at [167, 78] on input "Search staff" at bounding box center [213, 80] width 137 height 10
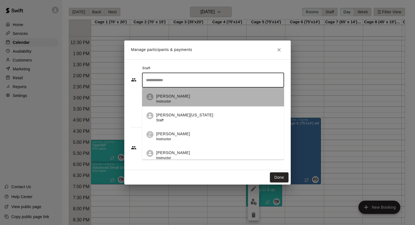
click at [170, 96] on p "[PERSON_NAME]" at bounding box center [173, 97] width 34 height 6
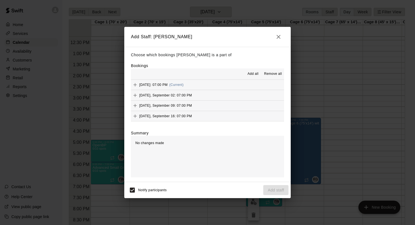
click at [256, 72] on span "Add all" at bounding box center [253, 74] width 11 height 6
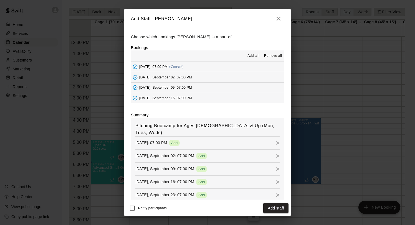
scroll to position [187, 0]
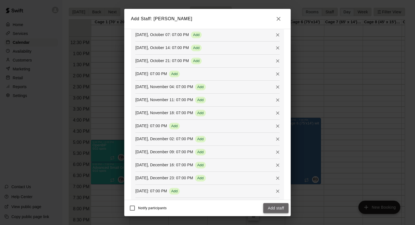
click at [273, 206] on button "Add staff" at bounding box center [275, 208] width 25 height 10
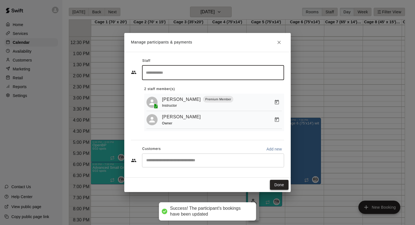
click at [282, 183] on button "Done" at bounding box center [279, 185] width 19 height 10
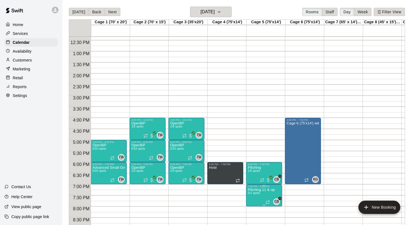
click at [260, 195] on body "Home Services Calendar Availability Customers Marketing Retail Reports Settings…" at bounding box center [207, 117] width 415 height 234
click at [254, 192] on span "0/1 spots" at bounding box center [254, 193] width 12 height 3
click at [253, 186] on icon "edit" at bounding box center [253, 189] width 7 height 7
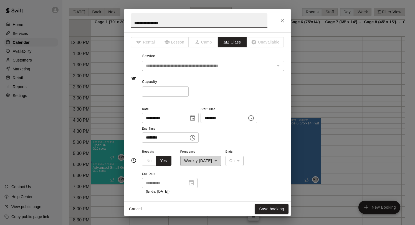
click at [184, 90] on input "*" at bounding box center [165, 92] width 47 height 10
type input "*"
click at [184, 90] on input "*" at bounding box center [165, 92] width 47 height 10
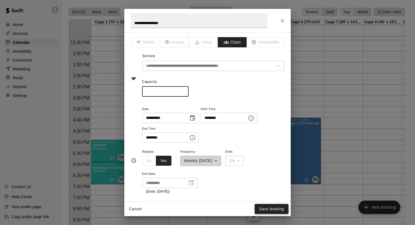
click at [258, 209] on button "Save booking" at bounding box center [272, 209] width 34 height 10
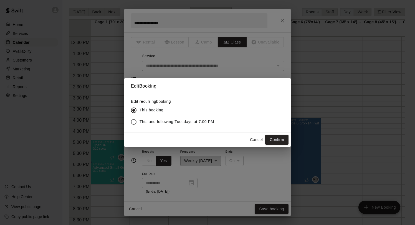
click at [190, 122] on span "This and following Tuesdays at 7:00 PM" at bounding box center [177, 122] width 75 height 6
click at [273, 139] on button "Confirm" at bounding box center [276, 140] width 23 height 10
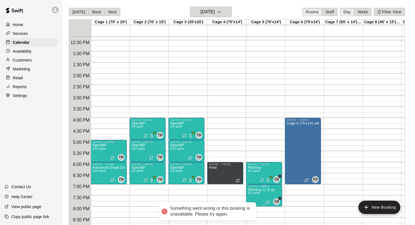
click at [262, 190] on p "Pitching 11 & up" at bounding box center [261, 190] width 27 height 0
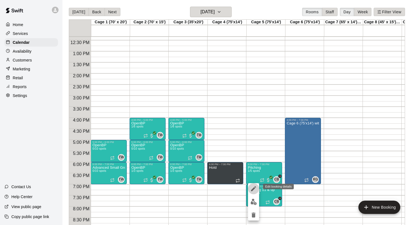
click at [253, 187] on icon "edit" at bounding box center [253, 189] width 7 height 7
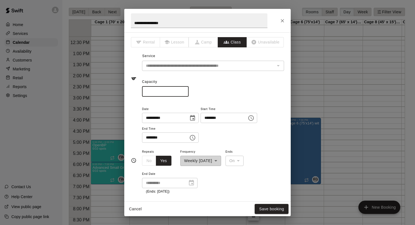
click at [184, 89] on input "*" at bounding box center [165, 92] width 47 height 10
click at [184, 90] on input "*" at bounding box center [165, 92] width 47 height 10
type input "*"
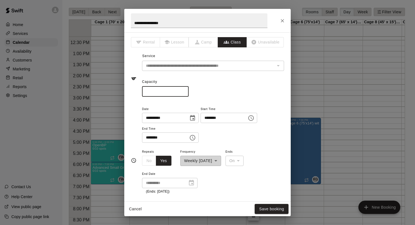
click at [184, 90] on input "*" at bounding box center [165, 92] width 47 height 10
click at [266, 208] on button "Save booking" at bounding box center [272, 209] width 34 height 10
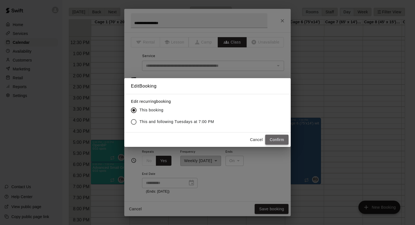
click at [280, 141] on button "Confirm" at bounding box center [276, 140] width 23 height 10
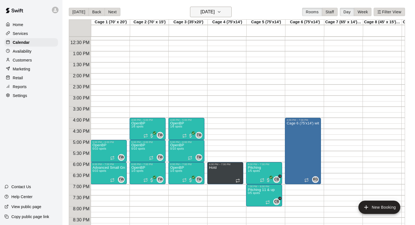
click at [220, 12] on icon "button" at bounding box center [219, 11] width 2 height 1
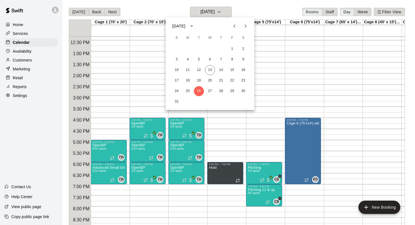
click at [245, 22] on button "Next month" at bounding box center [245, 26] width 11 height 11
click at [200, 47] on button "2" at bounding box center [199, 49] width 10 height 10
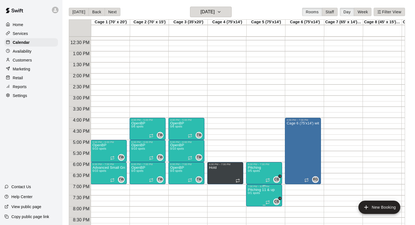
click at [254, 190] on icon "edit" at bounding box center [253, 189] width 7 height 7
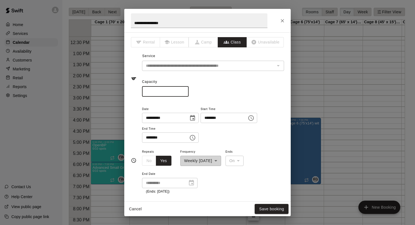
click at [185, 89] on input "*" at bounding box center [165, 92] width 47 height 10
type input "*"
click at [185, 89] on input "*" at bounding box center [165, 92] width 47 height 10
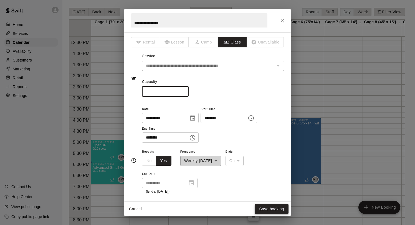
click at [274, 208] on button "Save booking" at bounding box center [272, 209] width 34 height 10
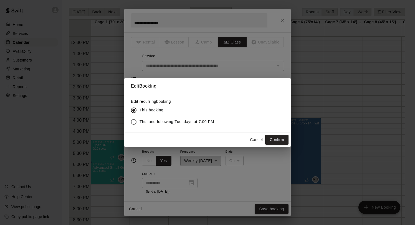
click at [192, 121] on span "This and following Tuesdays at 7:00 PM" at bounding box center [177, 122] width 75 height 6
click at [269, 140] on button "Confirm" at bounding box center [276, 140] width 23 height 10
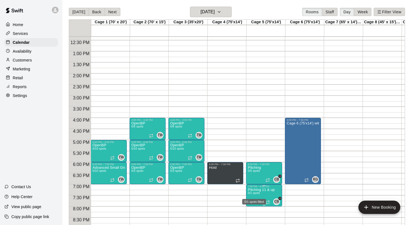
click at [257, 195] on span "0/1 spots" at bounding box center [254, 193] width 12 height 3
click at [253, 188] on icon "edit" at bounding box center [253, 189] width 5 height 5
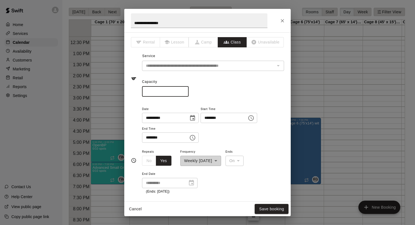
click at [185, 91] on input "*" at bounding box center [165, 92] width 47 height 10
type input "*"
click at [185, 91] on input "*" at bounding box center [165, 92] width 47 height 10
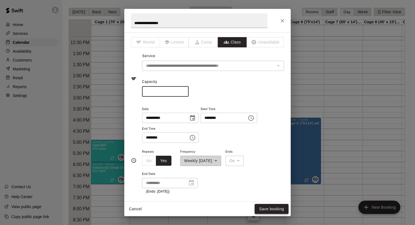
click at [278, 207] on button "Save booking" at bounding box center [272, 209] width 34 height 10
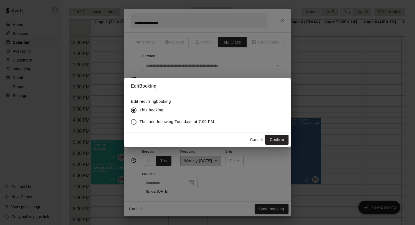
click at [276, 134] on div "Cancel Confirm" at bounding box center [207, 140] width 167 height 15
click at [276, 135] on button "Confirm" at bounding box center [276, 140] width 23 height 10
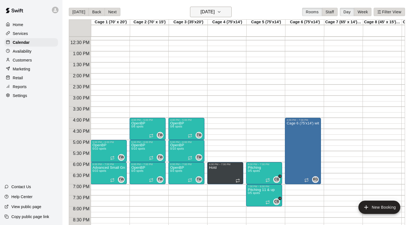
click at [225, 12] on button "Tuesday Sep 02" at bounding box center [211, 12] width 42 height 11
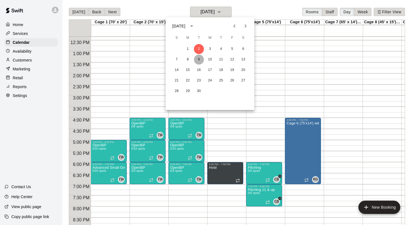
click at [200, 58] on button "9" at bounding box center [199, 60] width 10 height 10
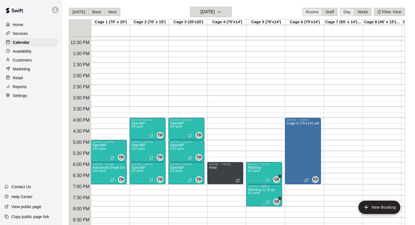
click at [251, 188] on icon "edit" at bounding box center [253, 189] width 7 height 7
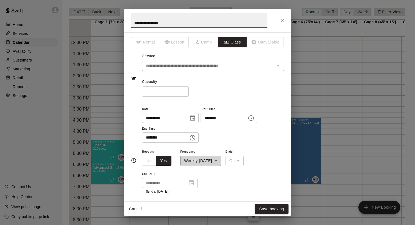
click at [185, 91] on input "*" at bounding box center [165, 92] width 47 height 10
type input "*"
click at [185, 91] on input "*" at bounding box center [165, 92] width 47 height 10
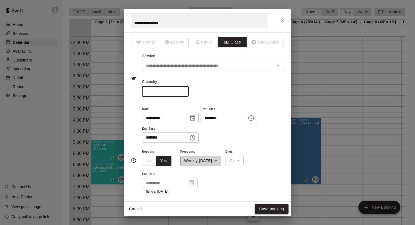
click at [271, 208] on button "Save booking" at bounding box center [272, 209] width 34 height 10
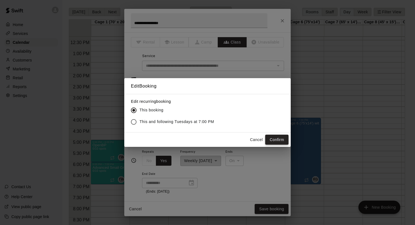
click at [275, 142] on button "Confirm" at bounding box center [276, 140] width 23 height 10
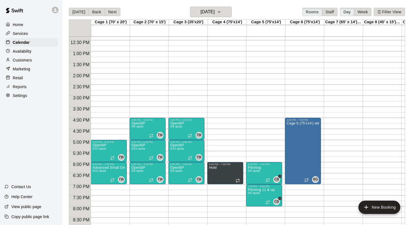
click at [112, 12] on button "Next" at bounding box center [113, 12] width 16 height 8
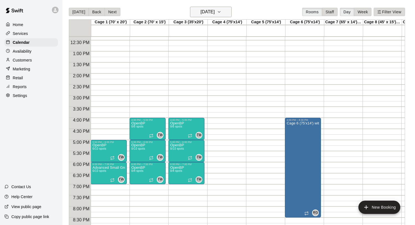
click at [201, 15] on h6 "Wednesday Sep 10" at bounding box center [208, 12] width 14 height 8
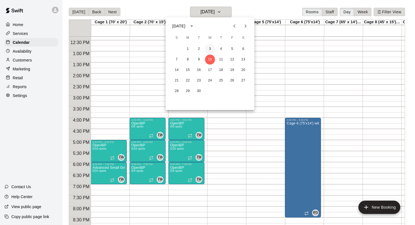
click at [210, 47] on button "3" at bounding box center [210, 49] width 10 height 10
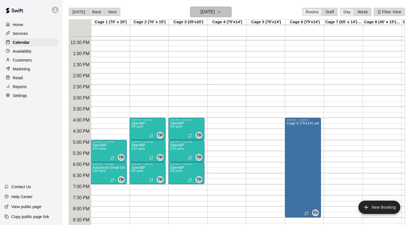
click at [201, 14] on h6 "Wednesday Sep 03" at bounding box center [208, 12] width 14 height 8
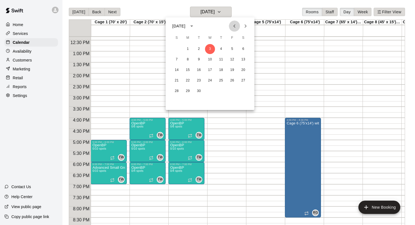
click at [233, 27] on icon "Previous month" at bounding box center [234, 26] width 7 height 7
click at [210, 79] on button "20" at bounding box center [210, 81] width 10 height 10
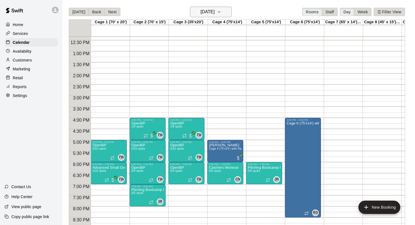
click at [215, 13] on h6 "Wednesday Aug 20" at bounding box center [208, 12] width 14 height 8
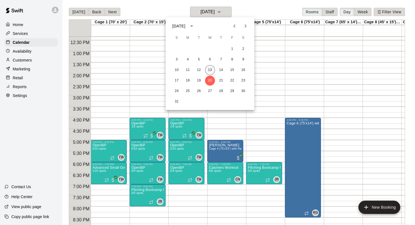
click at [210, 71] on button "13" at bounding box center [210, 70] width 10 height 10
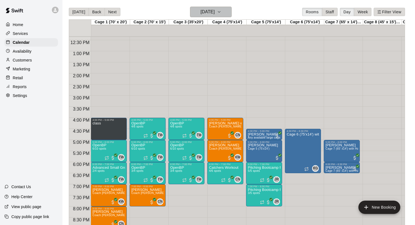
click at [211, 13] on h6 "[DATE]" at bounding box center [208, 12] width 14 height 8
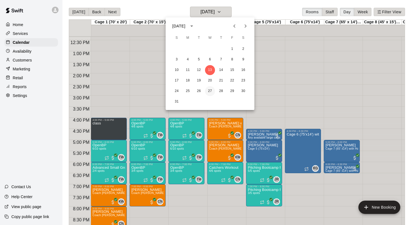
click at [210, 89] on button "27" at bounding box center [210, 91] width 10 height 10
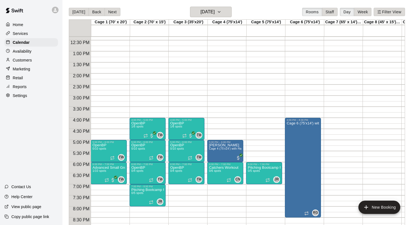
click at [213, 17] on div "Today Back Next Wednesday Aug 27 Rooms Staff Day Week Filter View" at bounding box center [237, 13] width 336 height 13
click at [215, 15] on h6 "Wednesday Aug 27" at bounding box center [208, 12] width 14 height 8
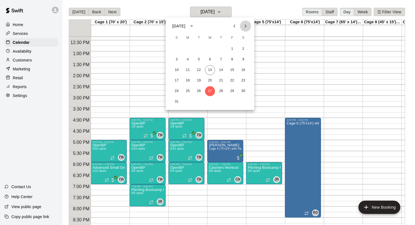
click at [247, 23] on icon "Next month" at bounding box center [245, 26] width 7 height 7
click at [210, 48] on button "3" at bounding box center [210, 49] width 10 height 10
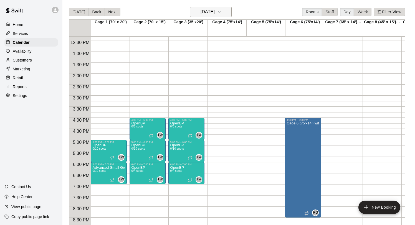
click at [208, 11] on h6 "Wednesday Sep 03" at bounding box center [208, 12] width 14 height 8
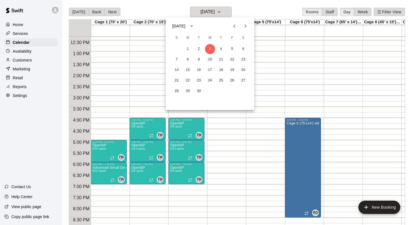
click at [234, 27] on icon "Previous month" at bounding box center [234, 26] width 7 height 7
click at [210, 93] on button "27" at bounding box center [210, 91] width 10 height 10
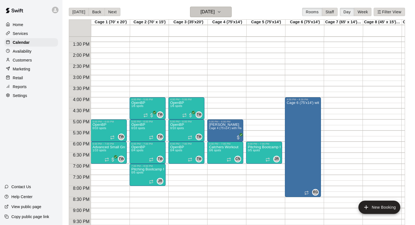
scroll to position [0, 4]
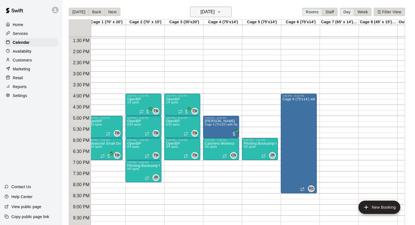
click at [215, 12] on h6 "Wednesday Aug 27" at bounding box center [208, 12] width 14 height 8
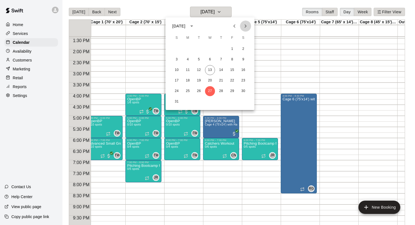
click at [244, 27] on icon "Next month" at bounding box center [245, 26] width 7 height 7
click at [212, 48] on button "3" at bounding box center [210, 49] width 10 height 10
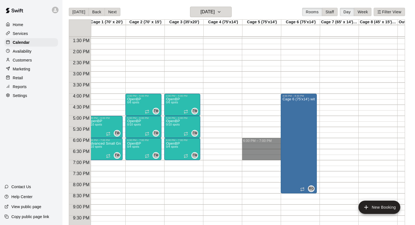
drag, startPoint x: 251, startPoint y: 139, endPoint x: 251, endPoint y: 155, distance: 16.1
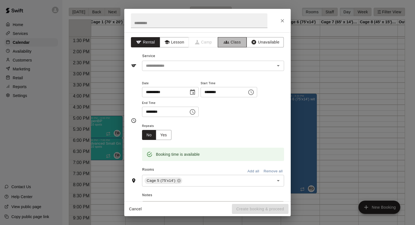
click at [228, 41] on icon "button" at bounding box center [227, 42] width 6 height 6
click at [151, 22] on input "text" at bounding box center [199, 20] width 137 height 15
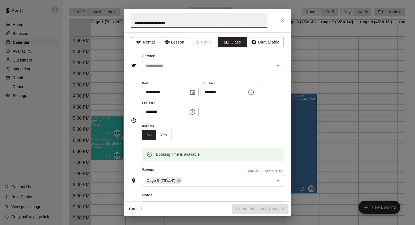
type input "**********"
click at [160, 72] on div "**********" at bounding box center [207, 116] width 167 height 169
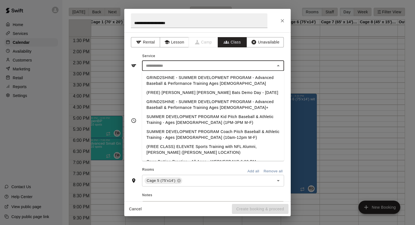
click at [160, 67] on input "text" at bounding box center [209, 65] width 130 height 7
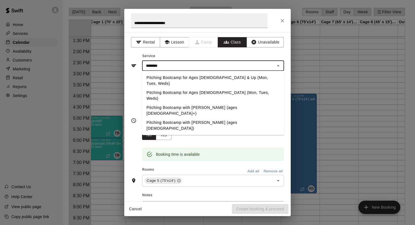
click at [172, 88] on li "Pitching Bootcamp for Ages [DEMOGRAPHIC_DATA] (Mon, Tues, Weds)" at bounding box center [213, 95] width 142 height 15
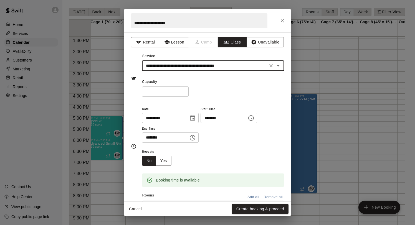
type input "**********"
click at [187, 91] on input "*" at bounding box center [165, 92] width 47 height 10
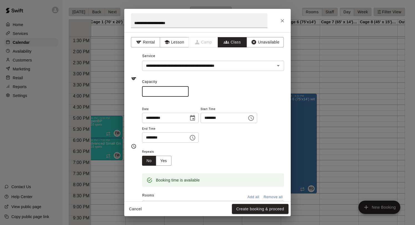
click at [187, 91] on input "*" at bounding box center [165, 92] width 47 height 10
click at [185, 91] on input "*" at bounding box center [165, 92] width 47 height 10
type input "*"
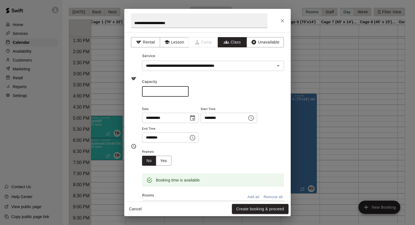
click at [185, 91] on input "*" at bounding box center [165, 92] width 47 height 10
click at [165, 161] on button "Yes" at bounding box center [164, 161] width 16 height 10
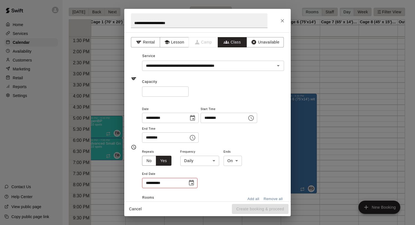
click at [190, 162] on body "Home Services Calendar Availability Customers Marketing Retail Reports Settings…" at bounding box center [207, 117] width 415 height 234
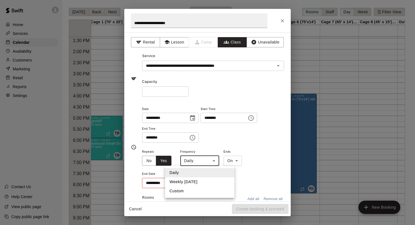
click at [196, 182] on li "Weekly on Wednesday" at bounding box center [199, 182] width 69 height 9
type input "******"
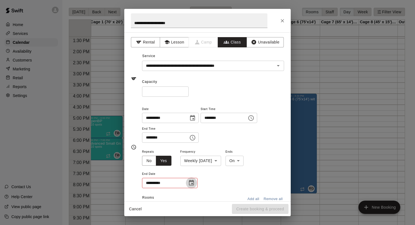
click at [195, 185] on icon "Choose date" at bounding box center [191, 183] width 7 height 7
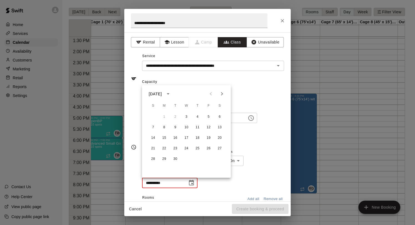
click at [222, 95] on icon "Next month" at bounding box center [222, 94] width 7 height 7
click at [187, 139] on button "17" at bounding box center [187, 138] width 10 height 10
type input "**********"
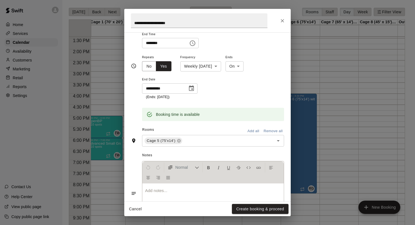
scroll to position [103, 0]
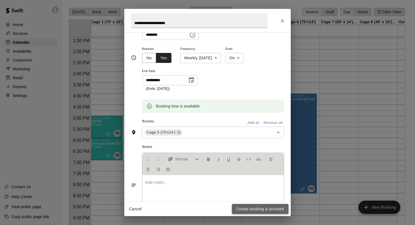
click at [249, 208] on button "Create booking & proceed" at bounding box center [260, 209] width 57 height 10
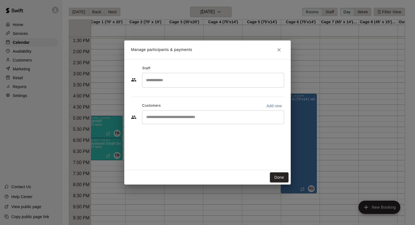
click at [183, 82] on input "Search staff" at bounding box center [213, 80] width 137 height 10
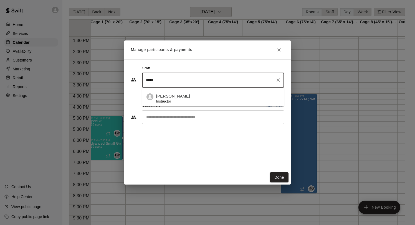
click at [193, 98] on div "Javon Rigsby Instructor" at bounding box center [218, 99] width 124 height 11
type input "*****"
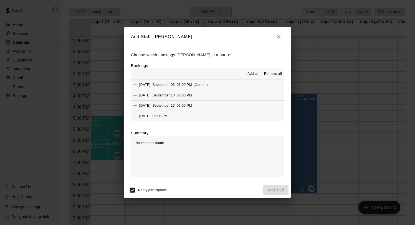
click at [251, 74] on span "Add all" at bounding box center [253, 74] width 11 height 6
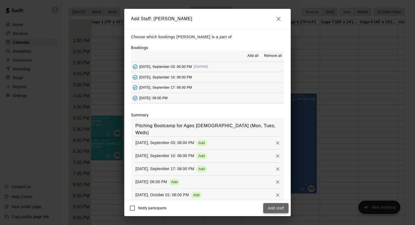
click at [278, 211] on button "Add staff" at bounding box center [275, 208] width 25 height 10
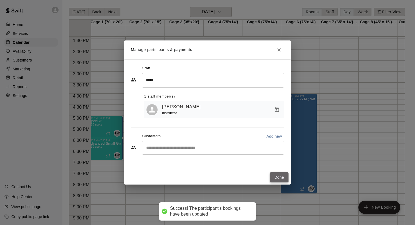
click at [275, 182] on button "Done" at bounding box center [279, 178] width 19 height 10
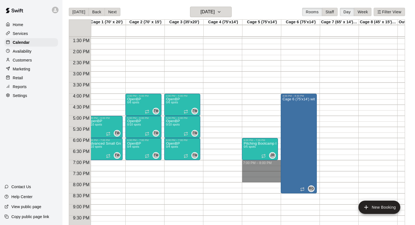
drag, startPoint x: 255, startPoint y: 163, endPoint x: 254, endPoint y: 180, distance: 16.9
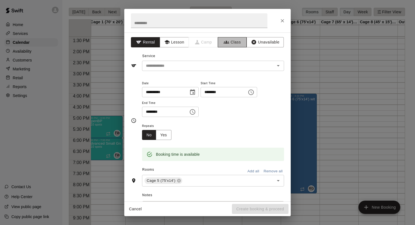
click at [226, 44] on icon "button" at bounding box center [227, 42] width 6 height 6
click at [168, 21] on input "text" at bounding box center [199, 20] width 137 height 15
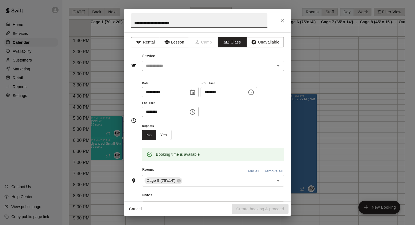
type input "**********"
click at [156, 67] on input "text" at bounding box center [209, 65] width 130 height 7
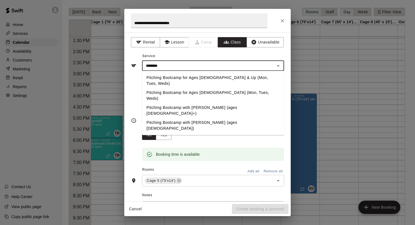
click at [183, 77] on li "Pitching Bootcamp for Ages [DEMOGRAPHIC_DATA] & Up (Mon, Tues, Weds)" at bounding box center [213, 80] width 142 height 15
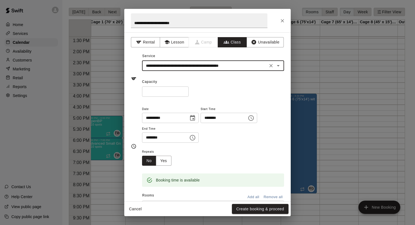
type input "**********"
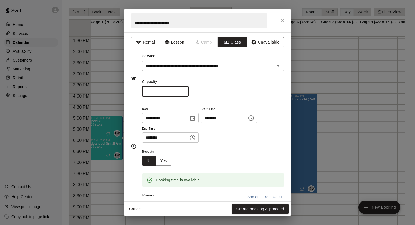
click at [187, 90] on input "*" at bounding box center [165, 92] width 47 height 10
click at [186, 90] on input "*" at bounding box center [165, 92] width 47 height 10
type input "*"
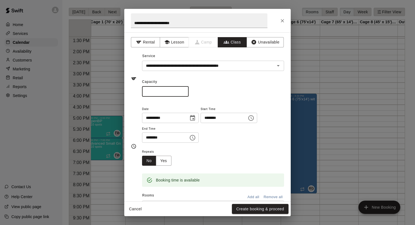
click at [186, 90] on input "*" at bounding box center [165, 92] width 47 height 10
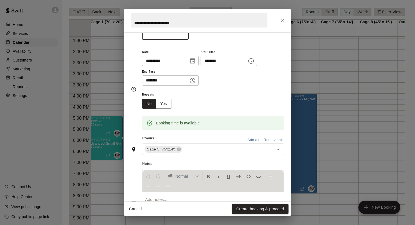
scroll to position [63, 0]
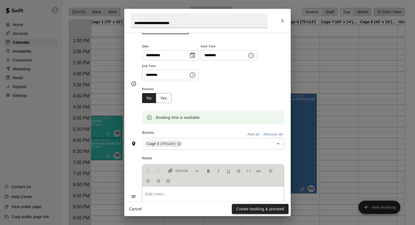
click at [255, 211] on button "Create booking & proceed" at bounding box center [260, 209] width 57 height 10
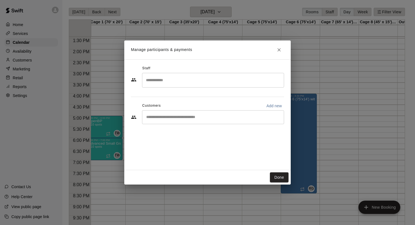
click at [173, 80] on input "Search staff" at bounding box center [213, 80] width 137 height 10
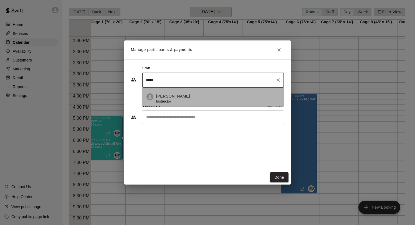
click at [179, 101] on div "Javon Rigsby Instructor" at bounding box center [173, 99] width 34 height 11
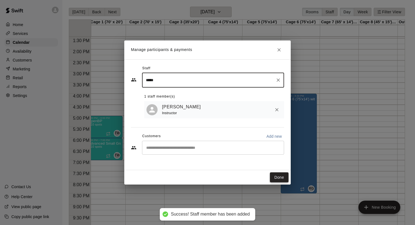
type input "*****"
click at [281, 179] on button "Done" at bounding box center [279, 178] width 19 height 10
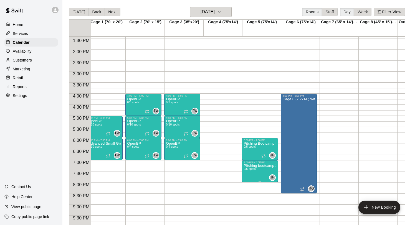
click at [258, 166] on p "PItching bootcamp 11 & up" at bounding box center [260, 166] width 33 height 0
click at [247, 171] on icon "edit" at bounding box center [249, 171] width 7 height 7
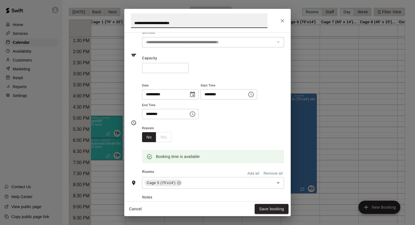
scroll to position [26, 0]
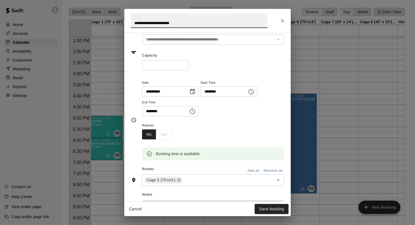
click at [168, 131] on div "No Yes" at bounding box center [156, 135] width 29 height 10
click at [286, 18] on button "Close" at bounding box center [283, 21] width 10 height 10
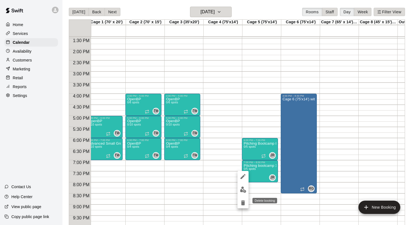
click at [245, 203] on icon "delete" at bounding box center [243, 203] width 7 height 7
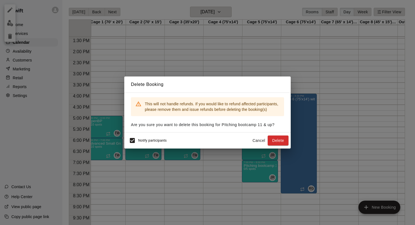
click at [147, 143] on div "Notify participants" at bounding box center [147, 141] width 40 height 12
click at [276, 137] on button "Delete" at bounding box center [278, 141] width 21 height 10
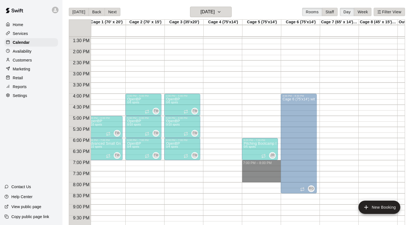
drag, startPoint x: 254, startPoint y: 163, endPoint x: 253, endPoint y: 179, distance: 16.4
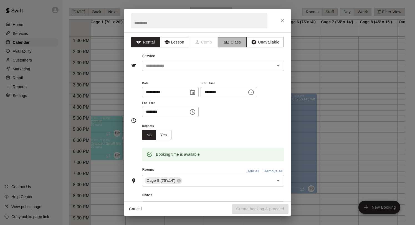
click at [228, 41] on icon "button" at bounding box center [227, 42] width 6 height 6
click at [175, 22] on input "text" at bounding box center [199, 20] width 137 height 15
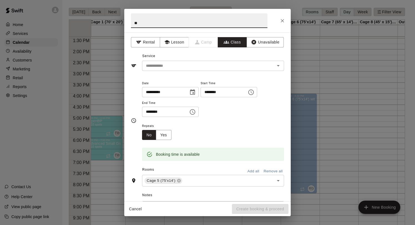
type input "*"
type input "**********"
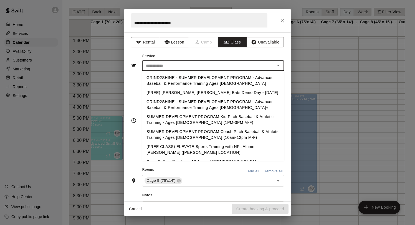
click at [168, 64] on input "text" at bounding box center [209, 65] width 130 height 7
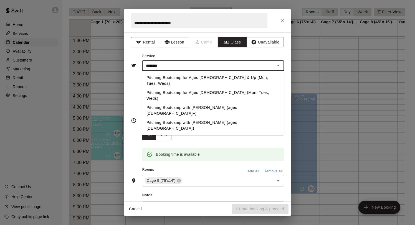
click at [188, 77] on li "Pitching Bootcamp for Ages [DEMOGRAPHIC_DATA] & Up (Mon, Tues, Weds)" at bounding box center [213, 80] width 142 height 15
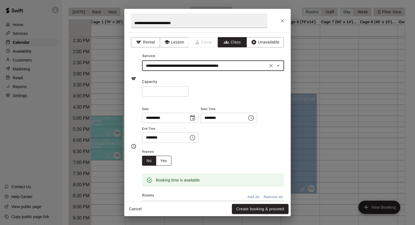
type input "**********"
click at [159, 158] on button "Yes" at bounding box center [164, 161] width 16 height 10
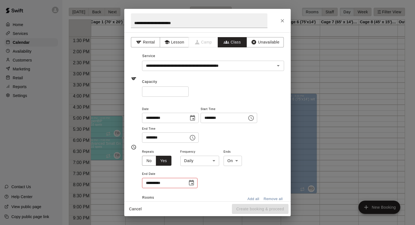
click at [198, 162] on body "Home Services Calendar Availability Customers Marketing Retail Reports Settings…" at bounding box center [207, 117] width 415 height 234
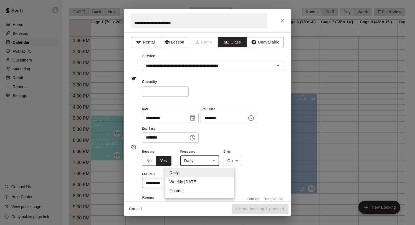
click at [201, 180] on li "Weekly on Wednesday" at bounding box center [199, 182] width 69 height 9
type input "******"
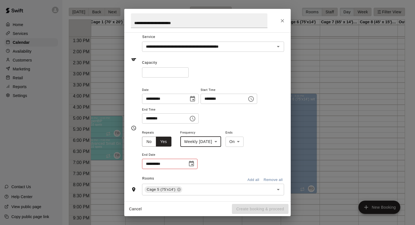
scroll to position [20, 0]
click at [193, 163] on icon "Choose date" at bounding box center [191, 163] width 7 height 7
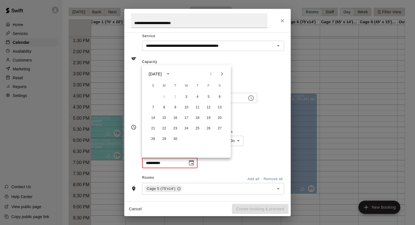
click at [221, 74] on icon "Next month" at bounding box center [222, 74] width 7 height 7
click at [186, 126] on button "24" at bounding box center [187, 129] width 10 height 10
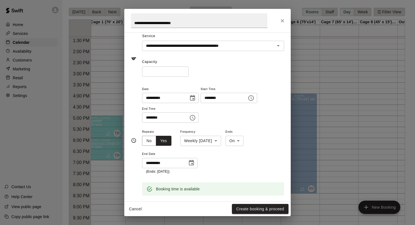
click at [191, 166] on icon "Choose date, selected date is Dec 24, 2025" at bounding box center [191, 163] width 7 height 7
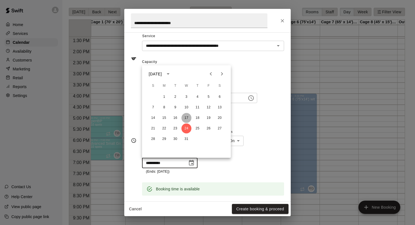
click at [190, 119] on button "17" at bounding box center [187, 118] width 10 height 10
type input "**********"
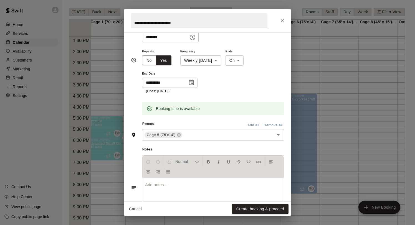
scroll to position [104, 0]
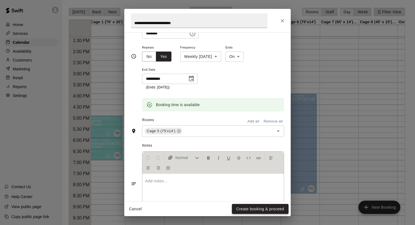
click at [246, 208] on button "Create booking & proceed" at bounding box center [260, 209] width 57 height 10
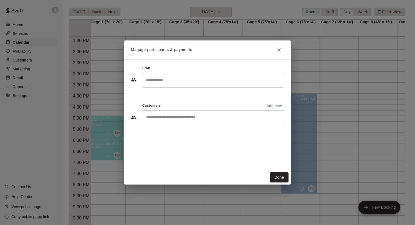
click at [173, 82] on input "Search staff" at bounding box center [213, 80] width 137 height 10
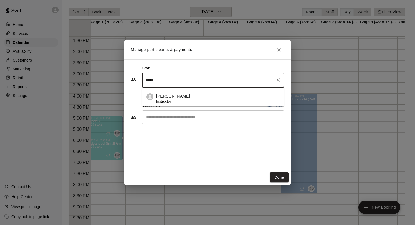
click at [177, 100] on div "Javon Rigsby Instructor" at bounding box center [173, 99] width 34 height 11
type input "*****"
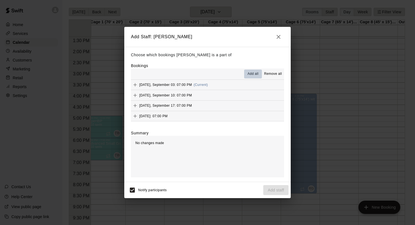
click at [253, 72] on span "Add all" at bounding box center [253, 74] width 11 height 6
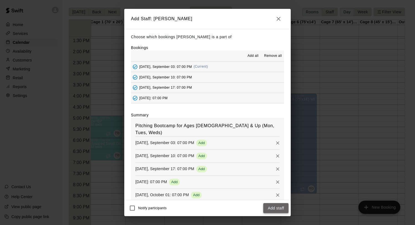
click at [271, 207] on button "Add staff" at bounding box center [275, 208] width 25 height 10
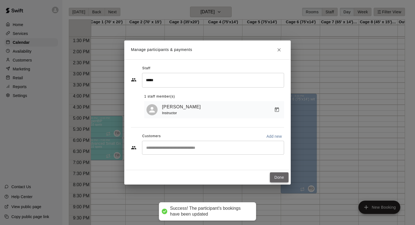
click at [278, 178] on button "Done" at bounding box center [279, 178] width 19 height 10
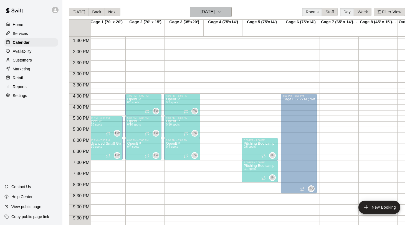
click at [214, 12] on h6 "Wednesday Sep 03" at bounding box center [208, 12] width 14 height 8
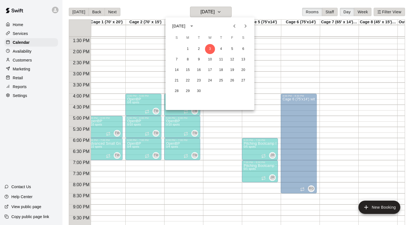
click at [231, 139] on div at bounding box center [207, 112] width 415 height 225
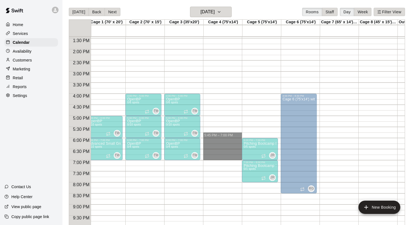
drag, startPoint x: 226, startPoint y: 138, endPoint x: 226, endPoint y: 155, distance: 17.5
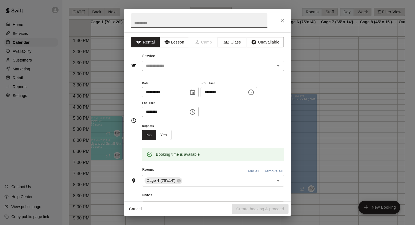
click at [283, 20] on icon "Close" at bounding box center [283, 21] width 6 height 6
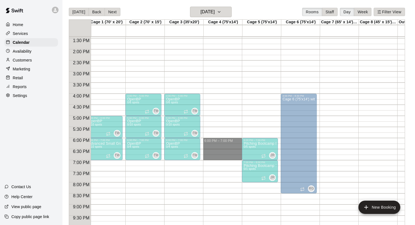
drag, startPoint x: 219, startPoint y: 140, endPoint x: 218, endPoint y: 158, distance: 18.9
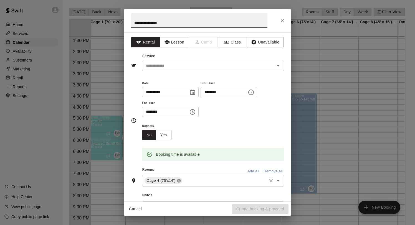
click at [178, 182] on icon at bounding box center [179, 181] width 4 height 4
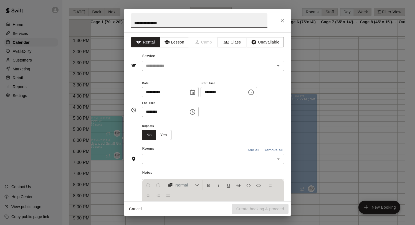
type input "**********"
click at [178, 182] on button "Normal" at bounding box center [183, 185] width 36 height 10
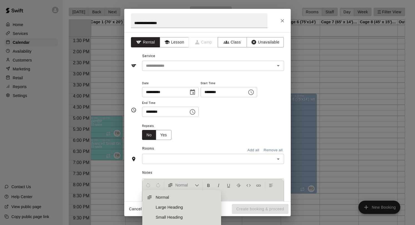
click at [169, 163] on div "​" at bounding box center [213, 159] width 142 height 10
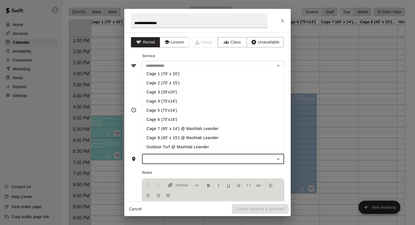
click at [166, 119] on li "Cage 6 (75'x14')" at bounding box center [213, 119] width 142 height 9
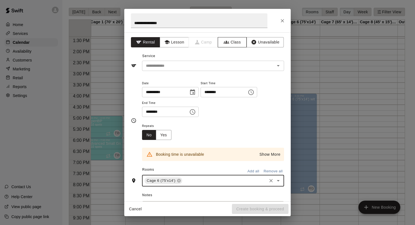
click at [231, 41] on button "Class" at bounding box center [232, 42] width 29 height 10
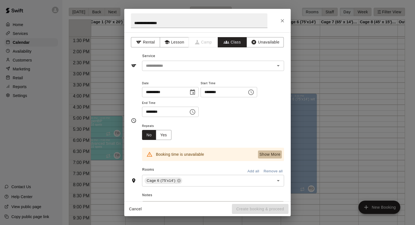
click at [269, 157] on p "Show More" at bounding box center [270, 155] width 21 height 6
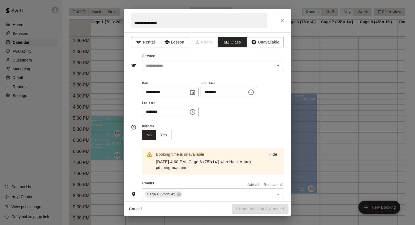
click at [220, 163] on p "Sep 3, 2025, 4:00 PM - Cage 6 (75'x14') with Hack Attack pitching machine" at bounding box center [208, 165] width 104 height 12
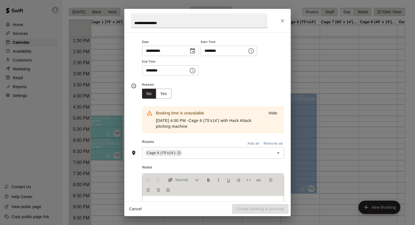
scroll to position [42, 0]
click at [279, 21] on button "Close" at bounding box center [283, 21] width 10 height 10
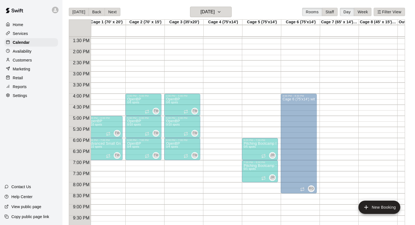
click at [213, 143] on div "11:45 PM – 11:59 PM Closed" at bounding box center [221, 5] width 36 height 533
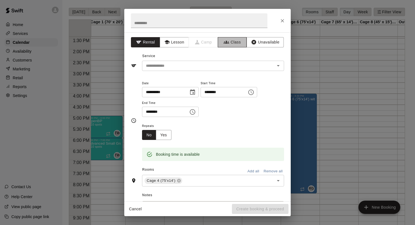
click at [231, 45] on button "Class" at bounding box center [232, 42] width 29 height 10
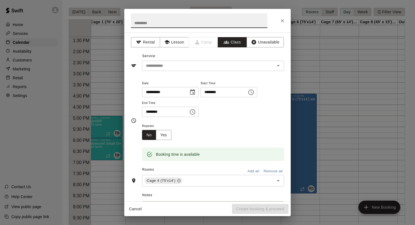
click at [165, 19] on input "text" at bounding box center [199, 20] width 137 height 15
type input "**********"
click at [172, 62] on input "text" at bounding box center [209, 65] width 130 height 7
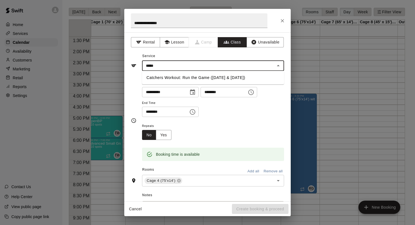
click at [198, 74] on li "Catchers Workout: Run the Game ([DATE] & [DATE])" at bounding box center [213, 77] width 142 height 9
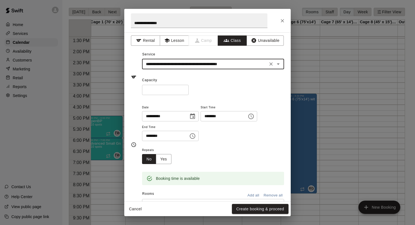
scroll to position [3, 0]
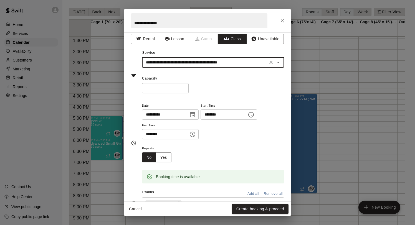
type input "**********"
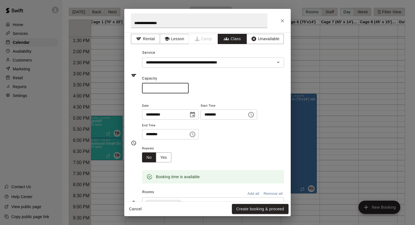
click at [183, 87] on input "*" at bounding box center [165, 88] width 47 height 10
type input "*"
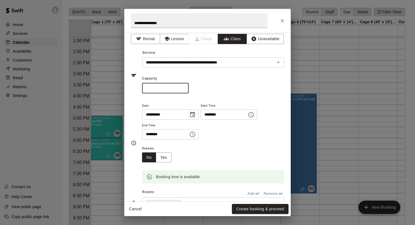
click at [183, 87] on input "*" at bounding box center [165, 88] width 47 height 10
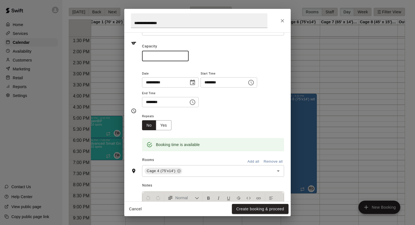
scroll to position [54, 0]
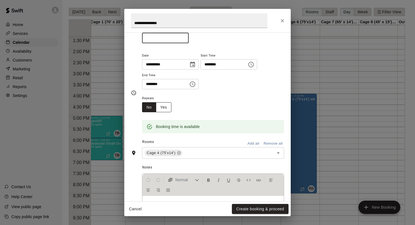
click at [160, 108] on button "Yes" at bounding box center [164, 107] width 16 height 10
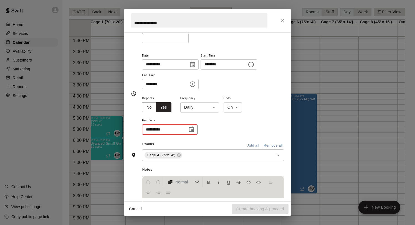
click at [193, 109] on body "Home Services Calendar Availability Customers Marketing Retail Reports Settings…" at bounding box center [207, 117] width 415 height 234
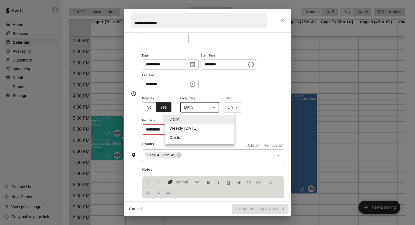
click at [195, 128] on li "Weekly on Wednesday" at bounding box center [199, 128] width 69 height 9
type input "******"
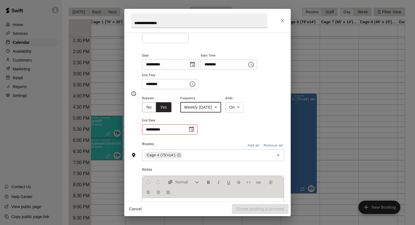
click at [190, 129] on icon "Choose date" at bounding box center [191, 129] width 7 height 7
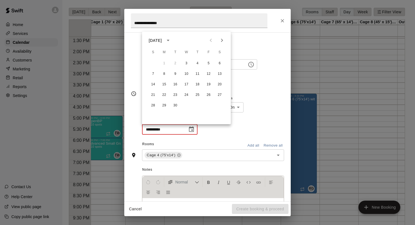
click at [220, 42] on icon "Next month" at bounding box center [222, 40] width 7 height 7
click at [188, 84] on button "17" at bounding box center [187, 85] width 10 height 10
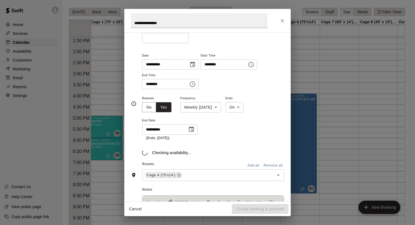
type input "**********"
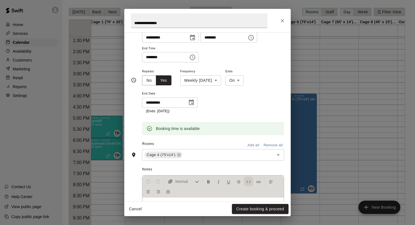
scroll to position [83, 0]
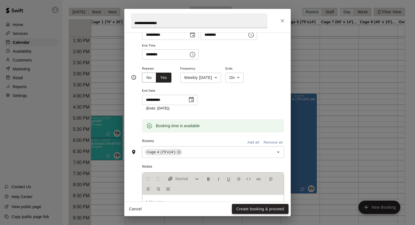
click at [250, 209] on button "Create booking & proceed" at bounding box center [260, 209] width 57 height 10
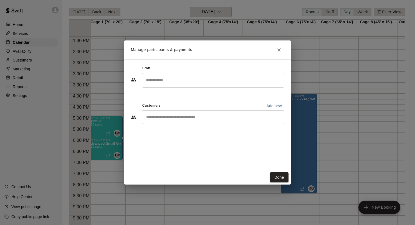
click at [189, 82] on input "Search staff" at bounding box center [213, 80] width 137 height 10
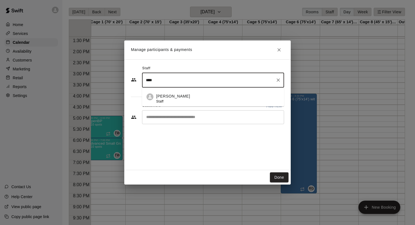
click at [200, 99] on div "Cody Nguyen Staff" at bounding box center [218, 99] width 124 height 11
type input "****"
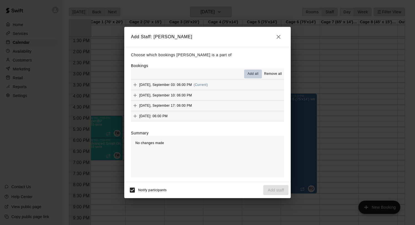
click at [250, 75] on span "Add all" at bounding box center [253, 74] width 11 height 6
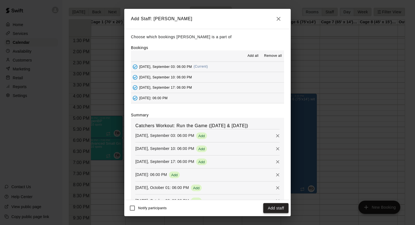
click at [275, 209] on button "Add staff" at bounding box center [275, 208] width 25 height 10
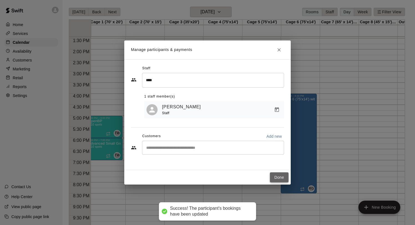
click at [278, 176] on button "Done" at bounding box center [279, 178] width 19 height 10
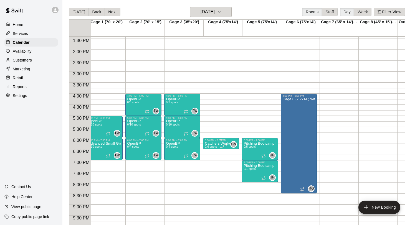
click at [217, 144] on p "Catchers Workout" at bounding box center [219, 144] width 29 height 0
click at [213, 147] on icon "edit" at bounding box center [210, 149] width 7 height 7
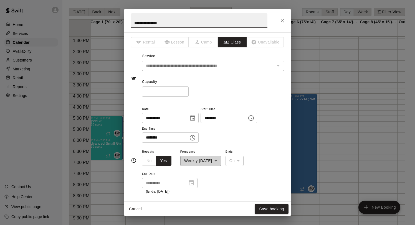
click at [161, 137] on input "********" at bounding box center [163, 138] width 43 height 10
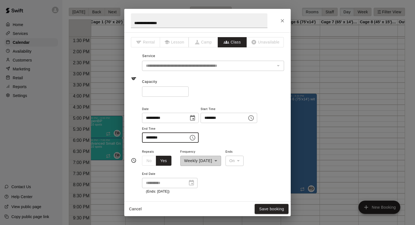
click at [144, 137] on input "********" at bounding box center [163, 138] width 43 height 10
type input "********"
click at [267, 209] on button "Save booking" at bounding box center [272, 209] width 34 height 10
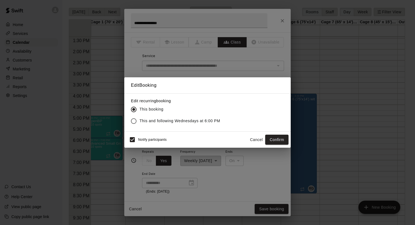
click at [179, 122] on span "This and following Wednesdays at 6:00 PM" at bounding box center [180, 121] width 81 height 6
click at [276, 141] on button "Confirm" at bounding box center [276, 140] width 23 height 10
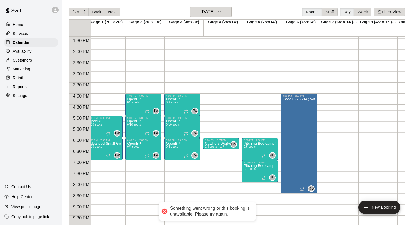
click at [217, 144] on p "Catchers Workout" at bounding box center [219, 144] width 29 height 0
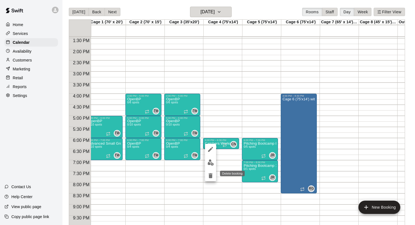
click at [211, 175] on icon "delete" at bounding box center [211, 175] width 4 height 5
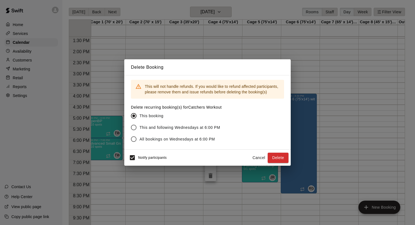
click at [194, 128] on span "This and following Wednesdays at 6:00 PM" at bounding box center [180, 128] width 81 height 6
click at [278, 157] on button "Delete" at bounding box center [278, 158] width 21 height 10
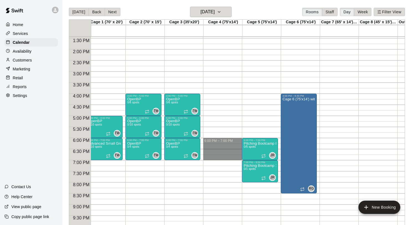
drag, startPoint x: 209, startPoint y: 139, endPoint x: 209, endPoint y: 158, distance: 19.4
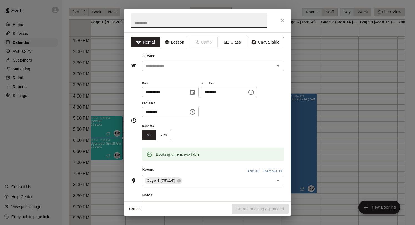
click at [160, 19] on input "text" at bounding box center [199, 20] width 137 height 15
type input "*"
type input "**********"
click at [236, 44] on button "Class" at bounding box center [232, 42] width 29 height 10
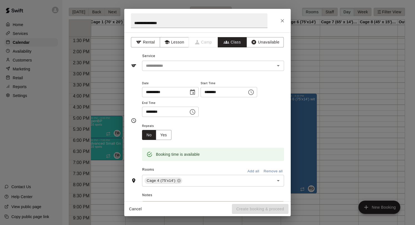
click at [198, 65] on input "text" at bounding box center [209, 65] width 130 height 7
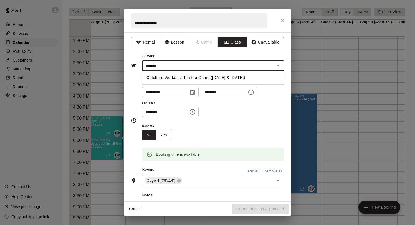
click at [186, 77] on li "Catchers Workout: Run the Game ([DATE] & [DATE])" at bounding box center [213, 77] width 142 height 9
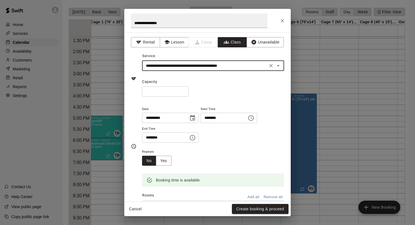
type input "**********"
click at [184, 91] on input "*" at bounding box center [165, 92] width 47 height 10
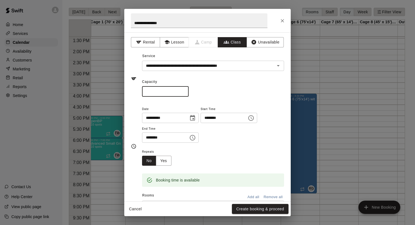
click at [184, 91] on input "*" at bounding box center [165, 92] width 47 height 10
type input "*"
click at [184, 91] on input "*" at bounding box center [165, 92] width 47 height 10
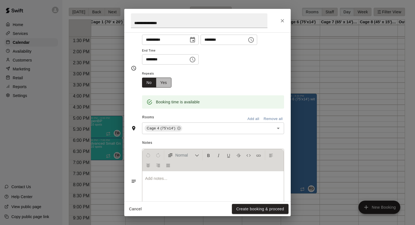
click at [158, 84] on button "Yes" at bounding box center [164, 83] width 16 height 10
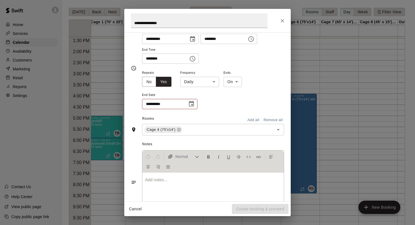
click at [197, 84] on body "Home Services Calendar Availability Customers Marketing Retail Reports Settings…" at bounding box center [207, 117] width 415 height 234
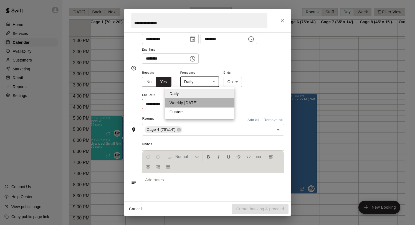
click at [197, 103] on li "Weekly on Wednesday" at bounding box center [199, 103] width 69 height 9
type input "******"
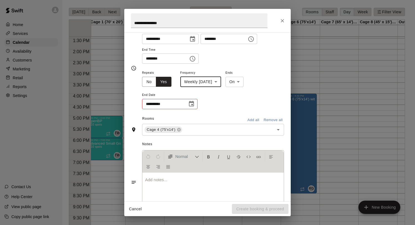
click at [193, 104] on icon "Choose date" at bounding box center [191, 104] width 5 height 6
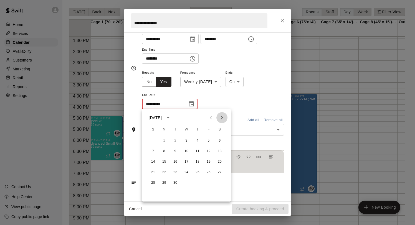
click at [224, 118] on icon "Next month" at bounding box center [222, 118] width 7 height 7
click at [187, 161] on button "17" at bounding box center [187, 162] width 10 height 10
type input "**********"
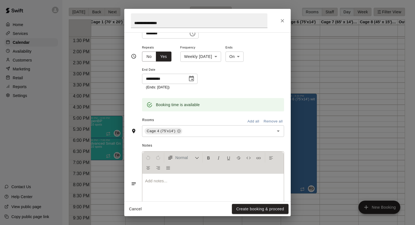
scroll to position [106, 0]
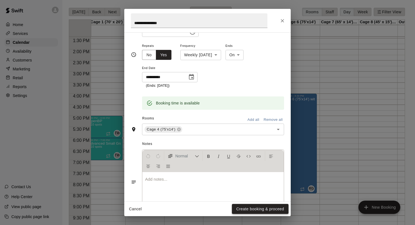
click at [253, 208] on button "Create booking & proceed" at bounding box center [260, 209] width 57 height 10
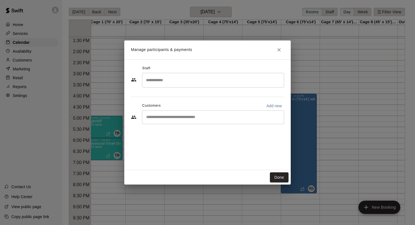
click at [172, 80] on input "Search staff" at bounding box center [213, 80] width 137 height 10
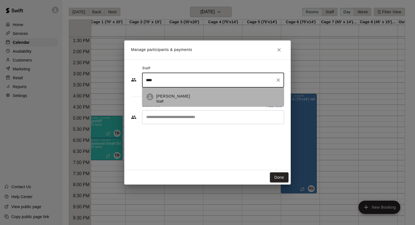
click at [168, 97] on p "[PERSON_NAME]" at bounding box center [173, 97] width 34 height 6
type input "****"
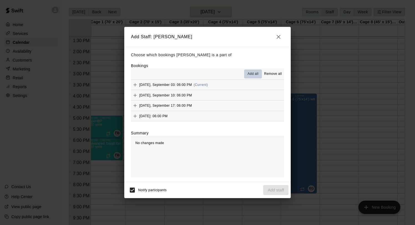
click at [255, 71] on span "Add all" at bounding box center [253, 74] width 11 height 6
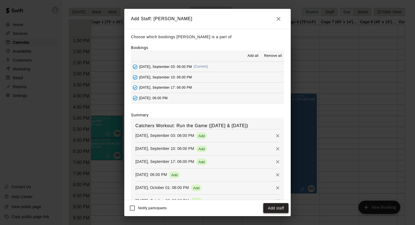
click at [276, 210] on button "Add staff" at bounding box center [275, 208] width 25 height 10
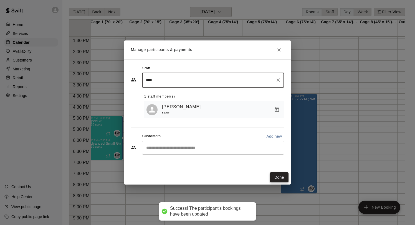
click at [275, 175] on button "Done" at bounding box center [279, 178] width 19 height 10
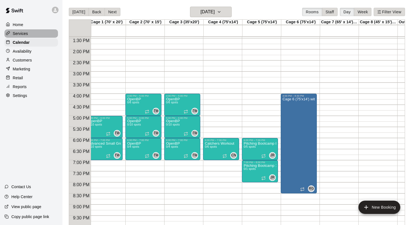
click at [11, 36] on div at bounding box center [9, 33] width 7 height 5
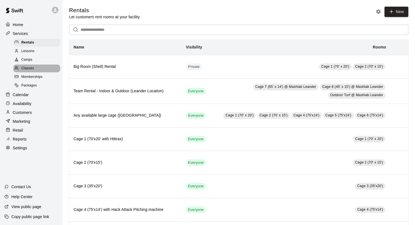
click at [36, 69] on div "Classes" at bounding box center [36, 69] width 47 height 8
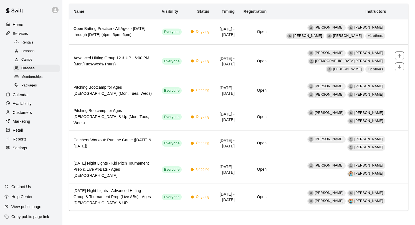
scroll to position [56, 0]
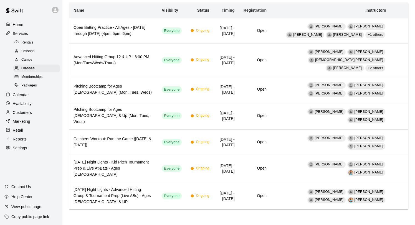
click at [30, 93] on div "Calendar" at bounding box center [31, 95] width 54 height 8
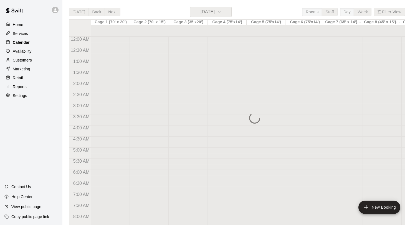
scroll to position [255, 0]
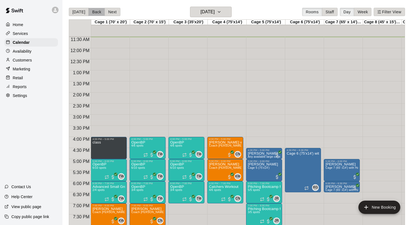
click at [95, 14] on button "Back" at bounding box center [97, 12] width 16 height 8
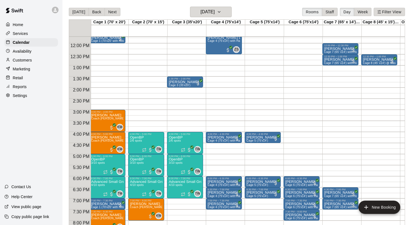
scroll to position [260, 1]
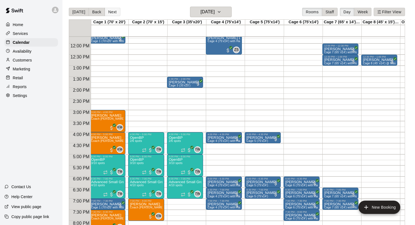
click at [109, 10] on button "Next" at bounding box center [113, 12] width 16 height 8
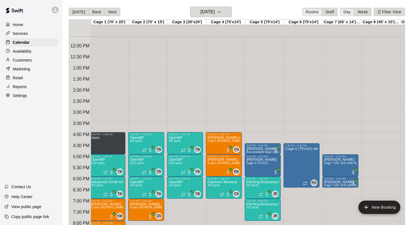
scroll to position [0, 0]
